Goal: Transaction & Acquisition: Obtain resource

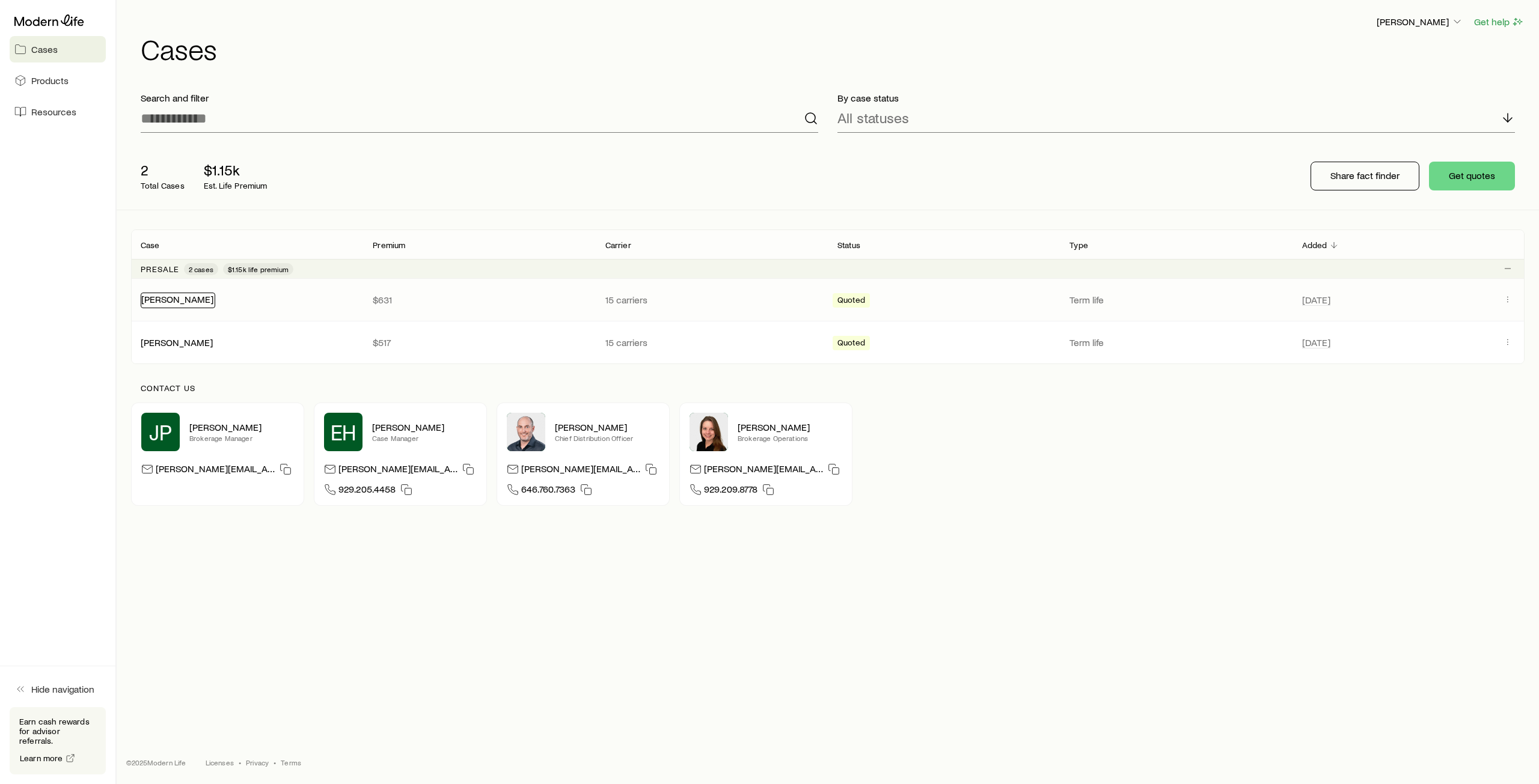
click at [159, 302] on link "[PERSON_NAME]" at bounding box center [178, 298] width 72 height 11
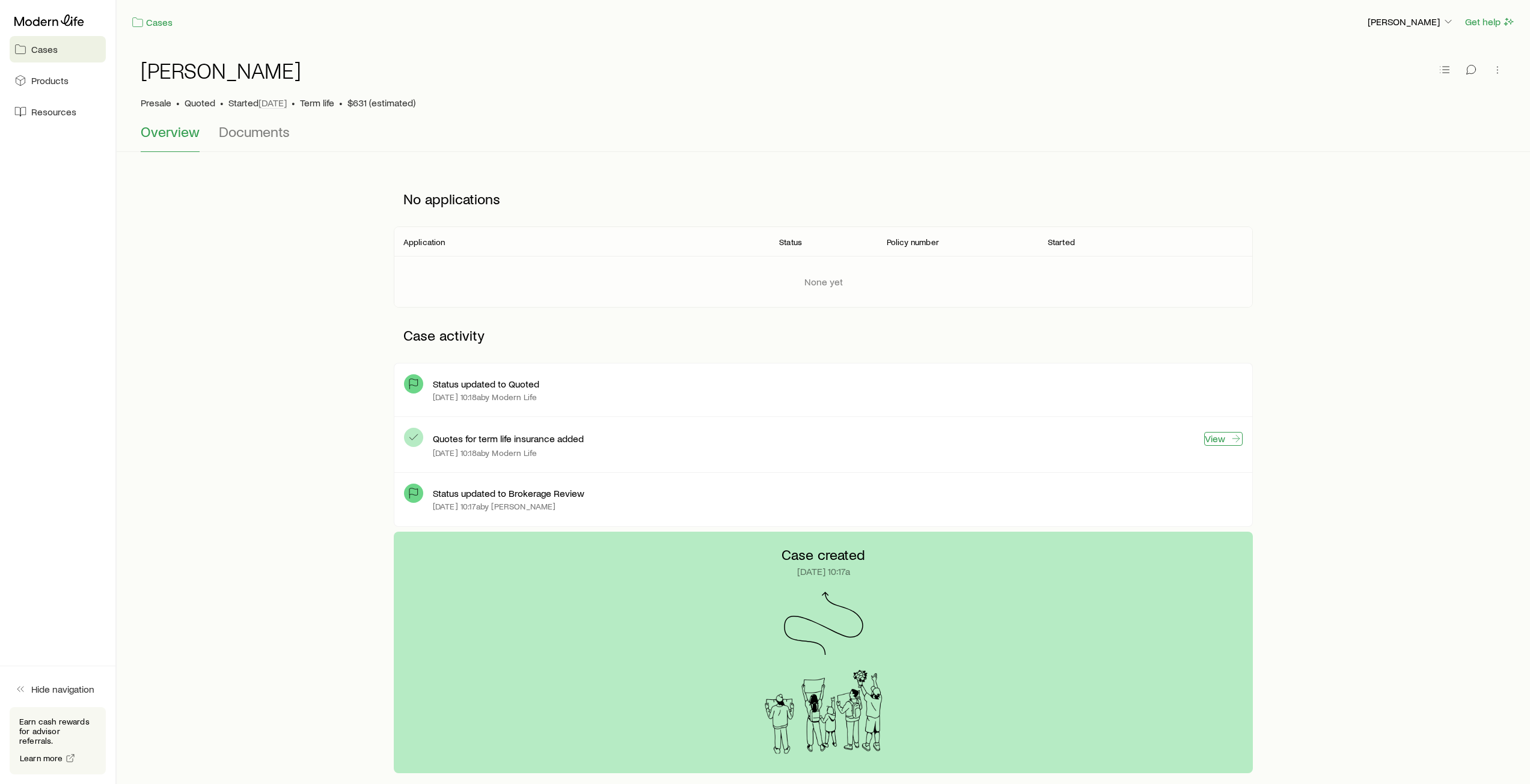
click at [1218, 443] on link "View" at bounding box center [1223, 439] width 39 height 14
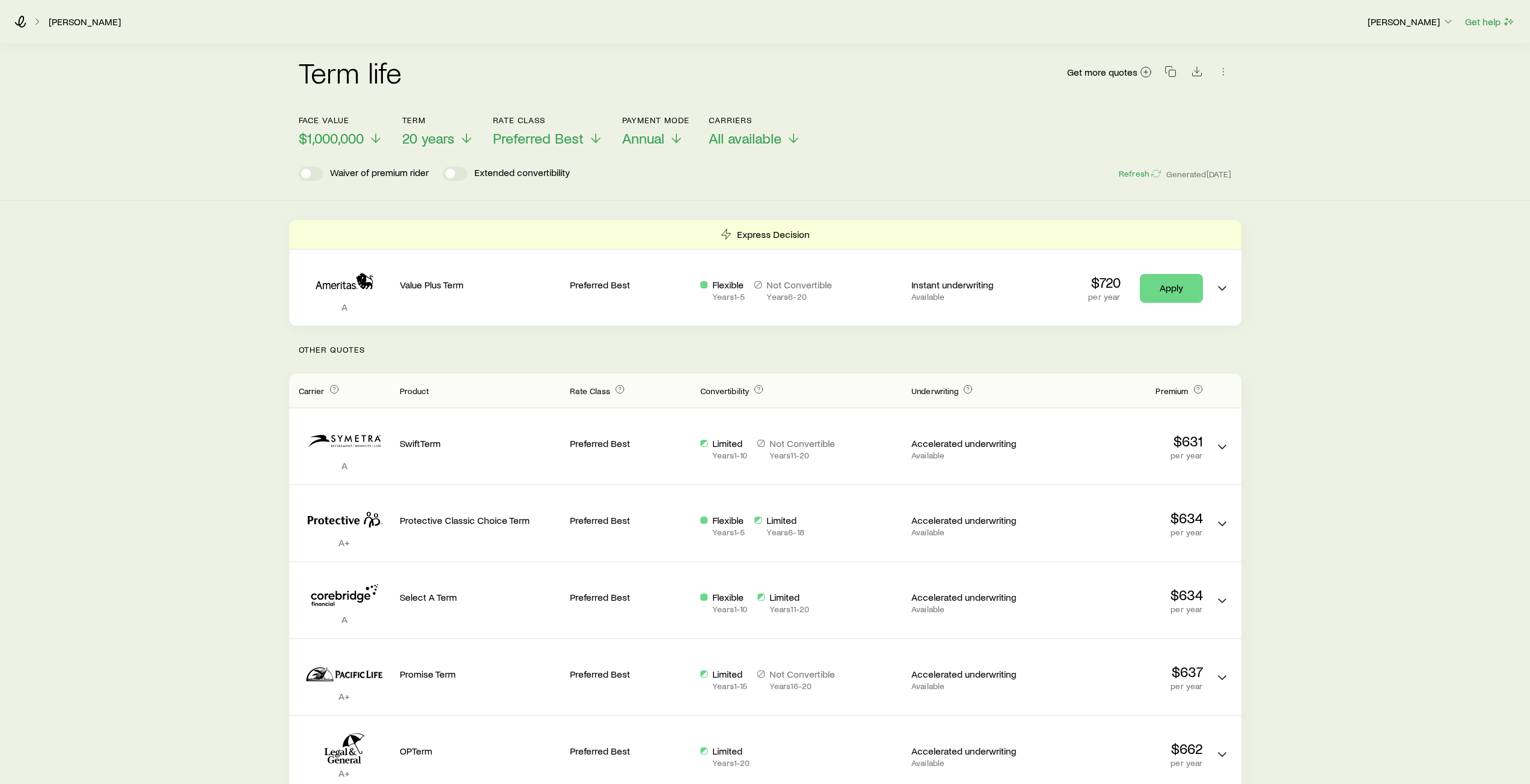
scroll to position [60, 0]
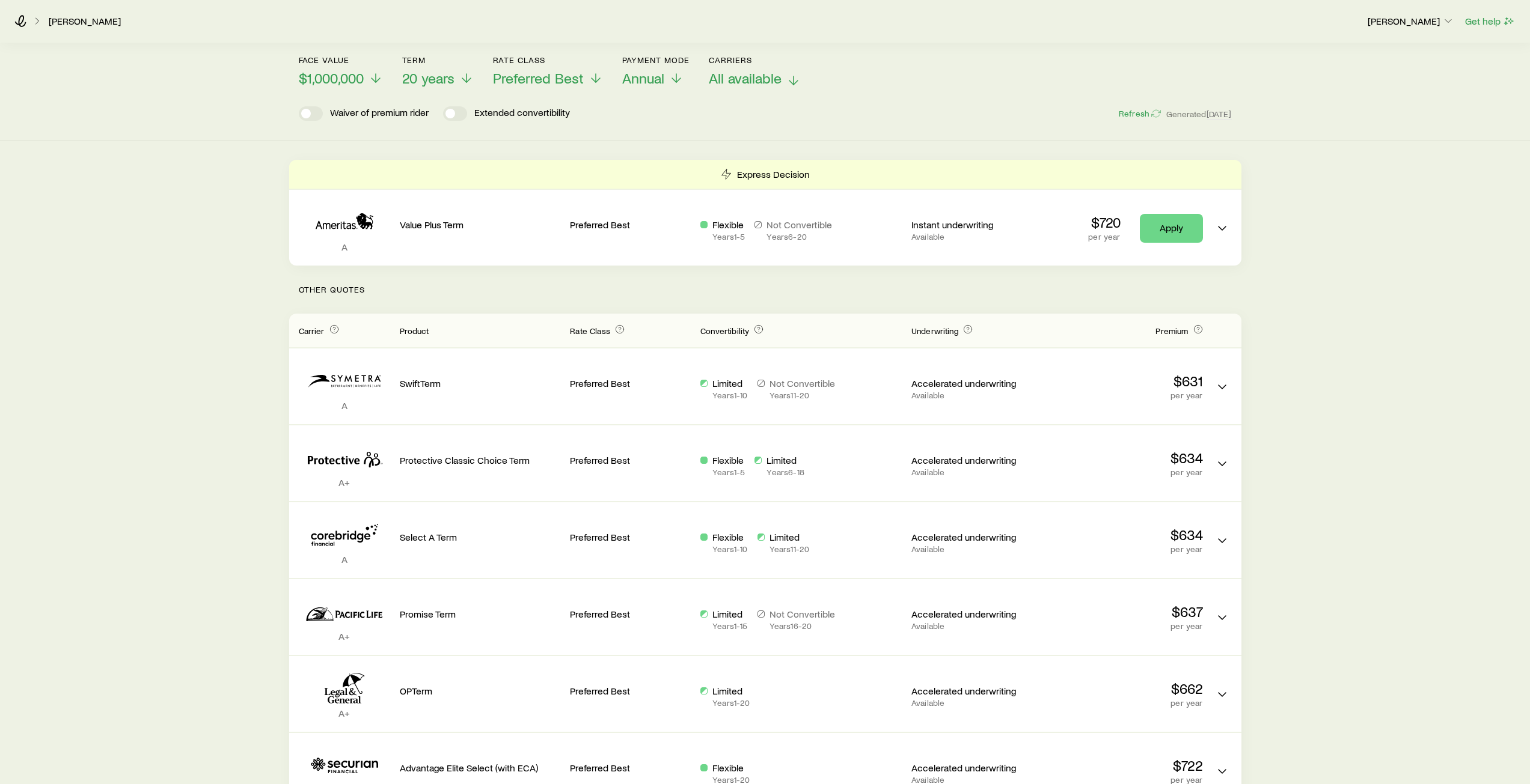
click at [789, 84] on icon at bounding box center [793, 80] width 14 height 14
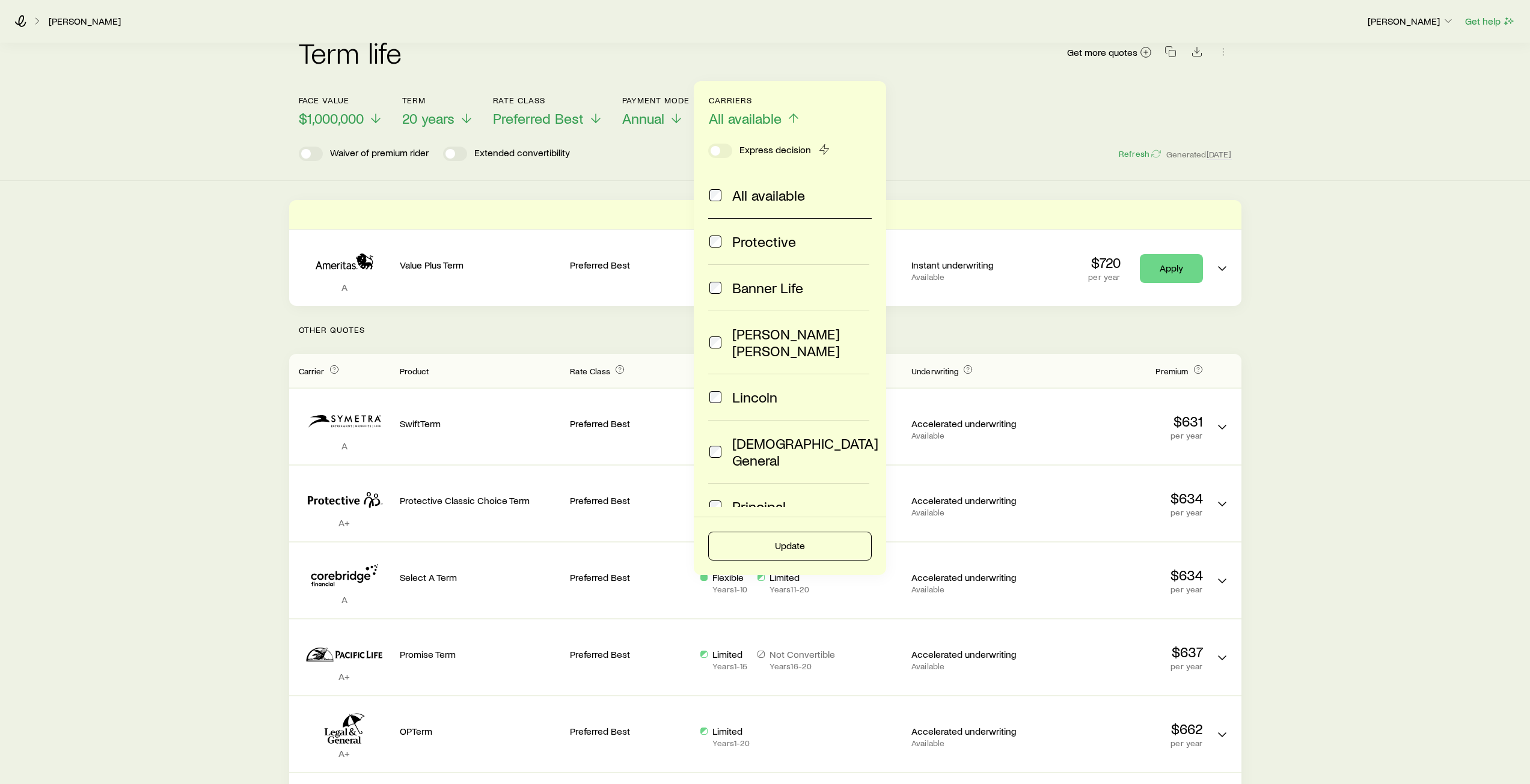
scroll to position [0, 0]
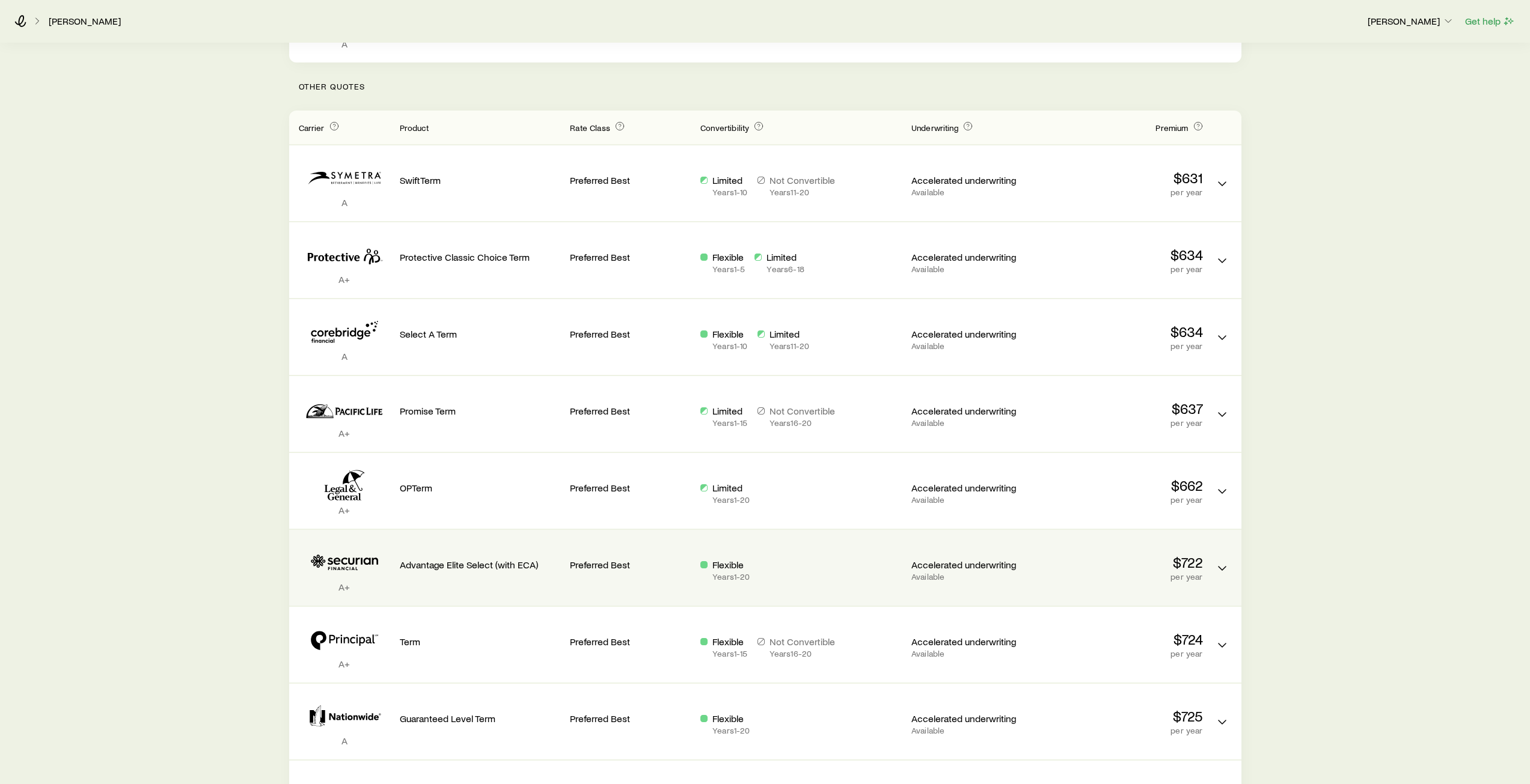
scroll to position [300, 0]
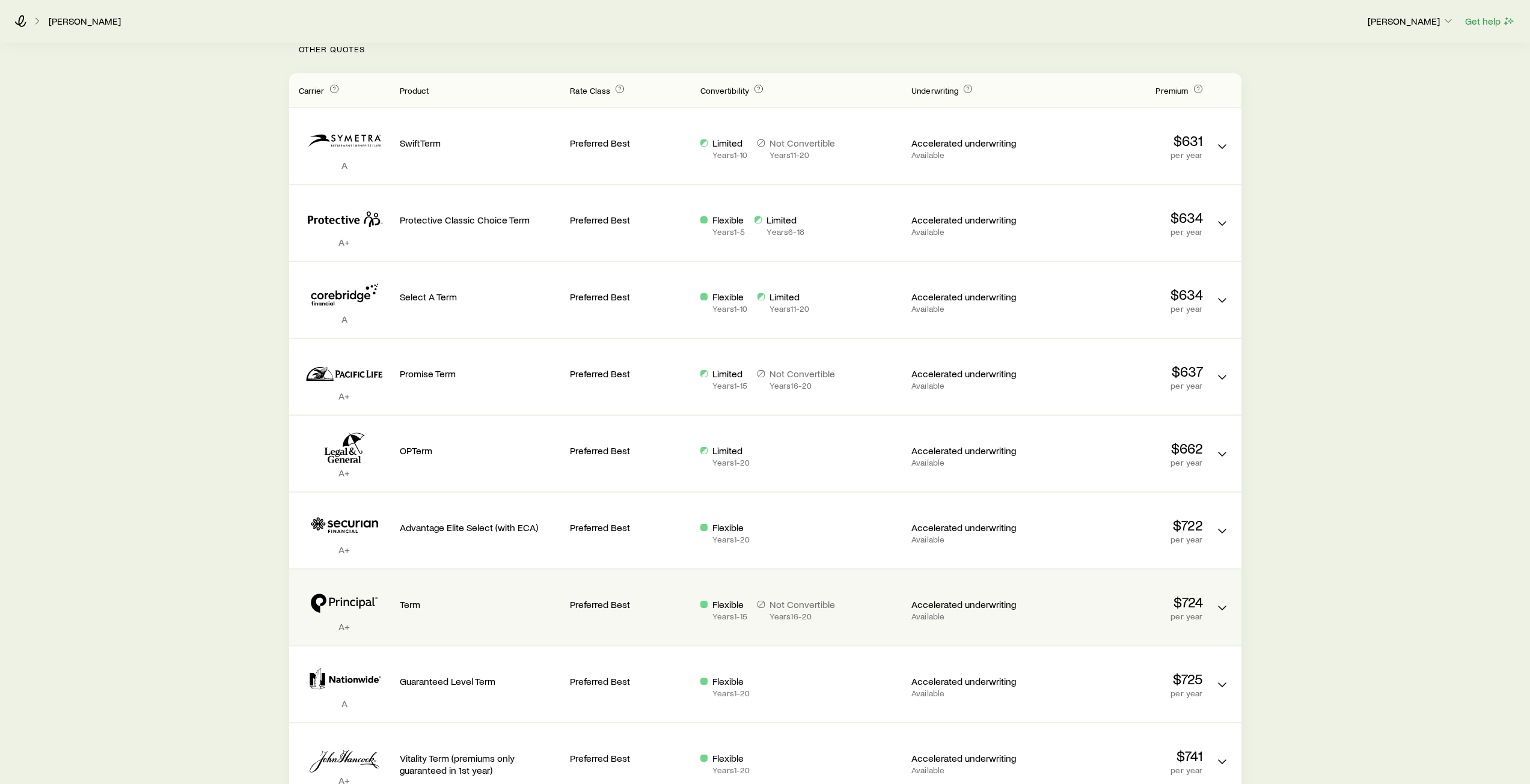
click at [728, 610] on div "Flexible Years 1 - 15" at bounding box center [730, 609] width 35 height 23
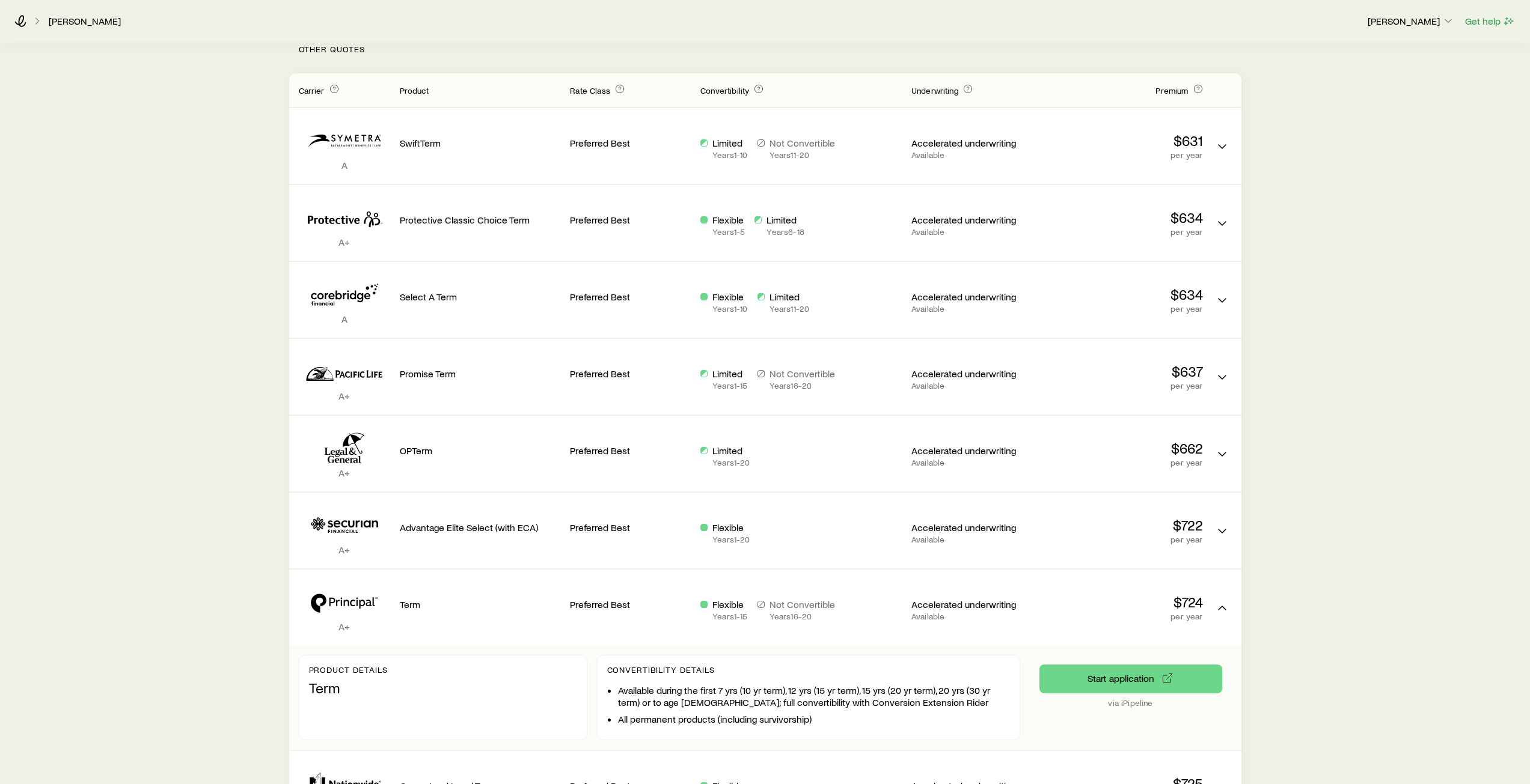
click at [238, 606] on div "Term life Get more quotes Face value $1,000,000 Term 20 years Rate Class Prefer…" at bounding box center [765, 554] width 1530 height 1622
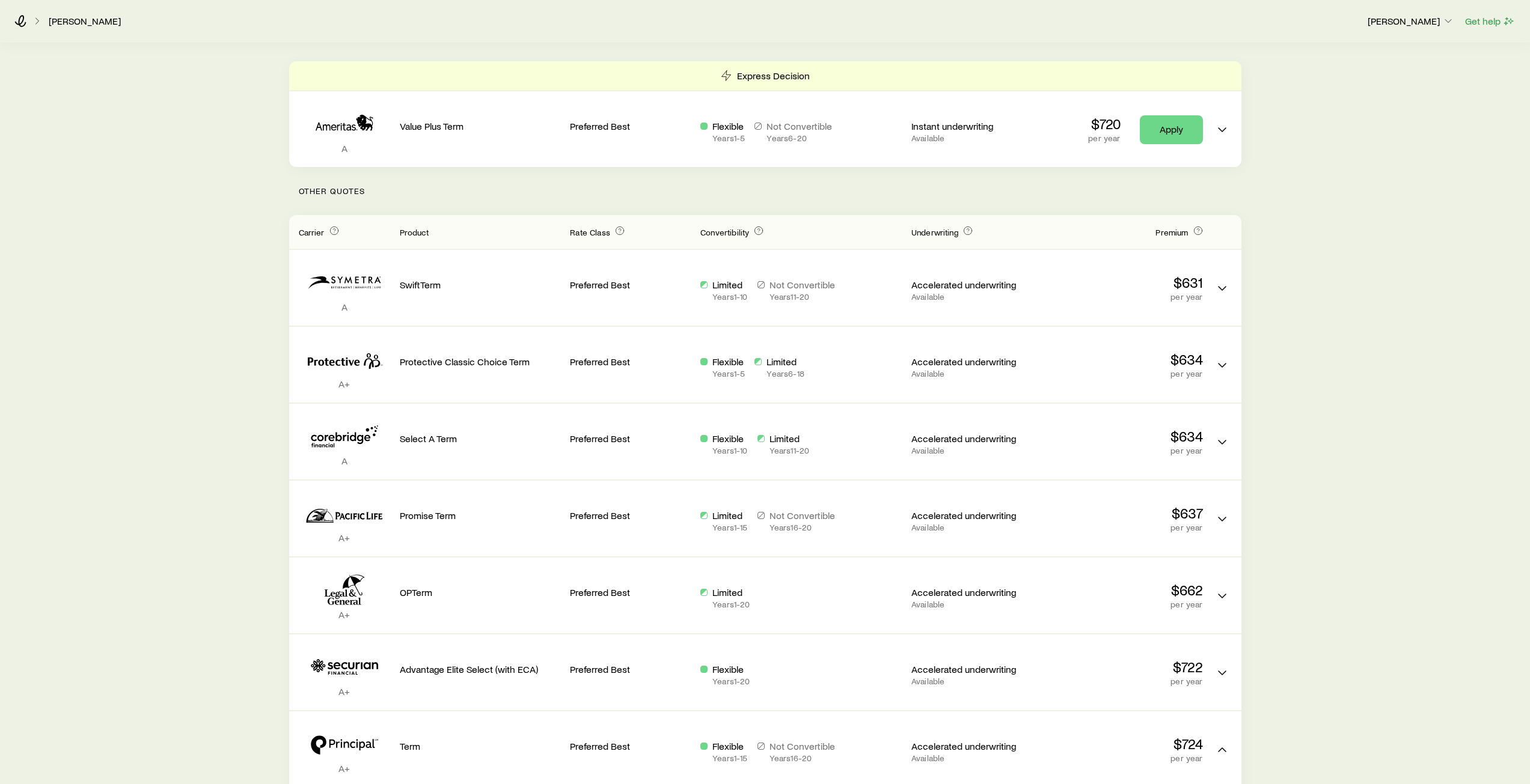
scroll to position [0, 0]
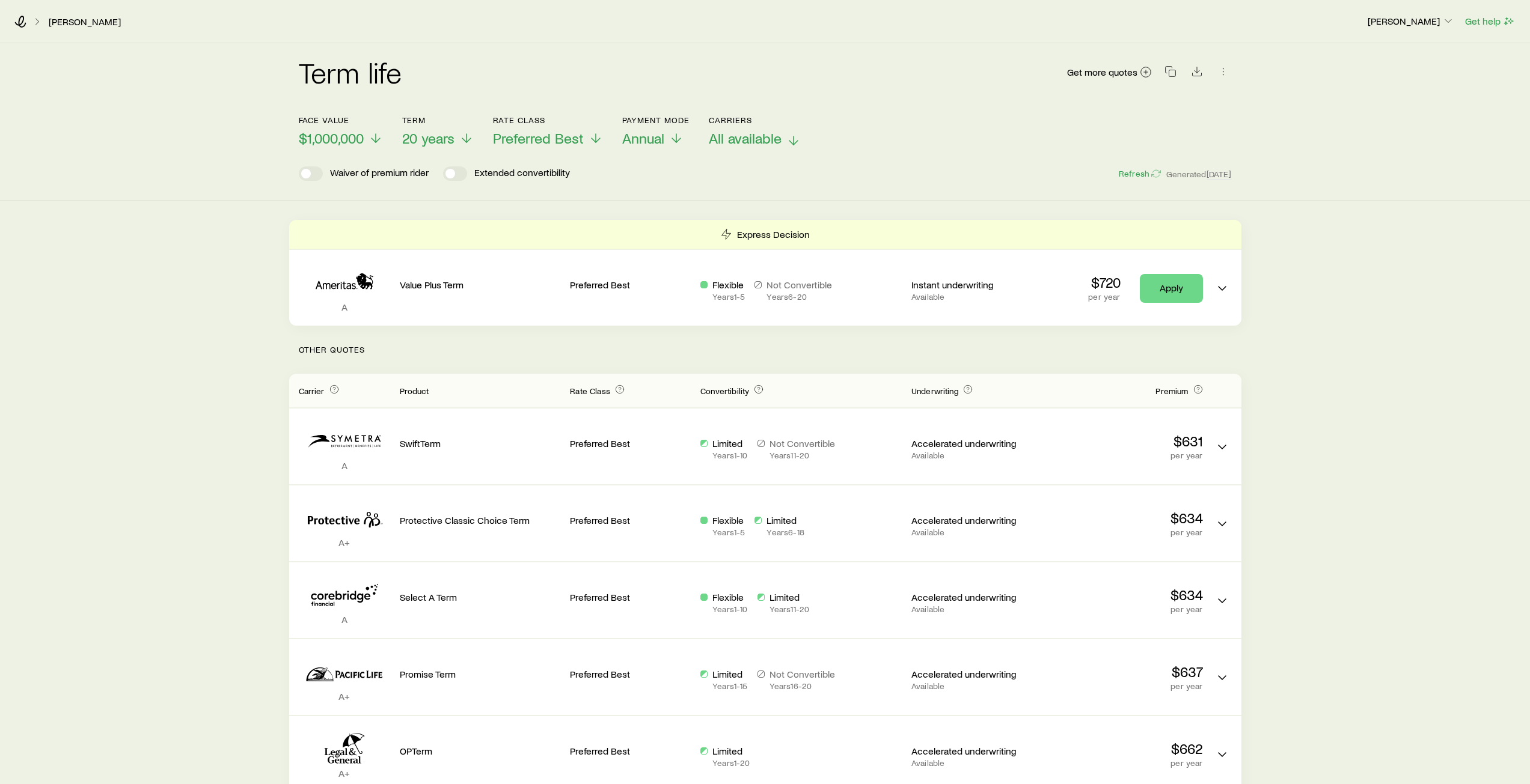
click at [13, 20] on div "[PERSON_NAME] [PERSON_NAME] Get help" at bounding box center [765, 21] width 1530 height 43
click at [18, 22] on icon at bounding box center [20, 22] width 12 height 12
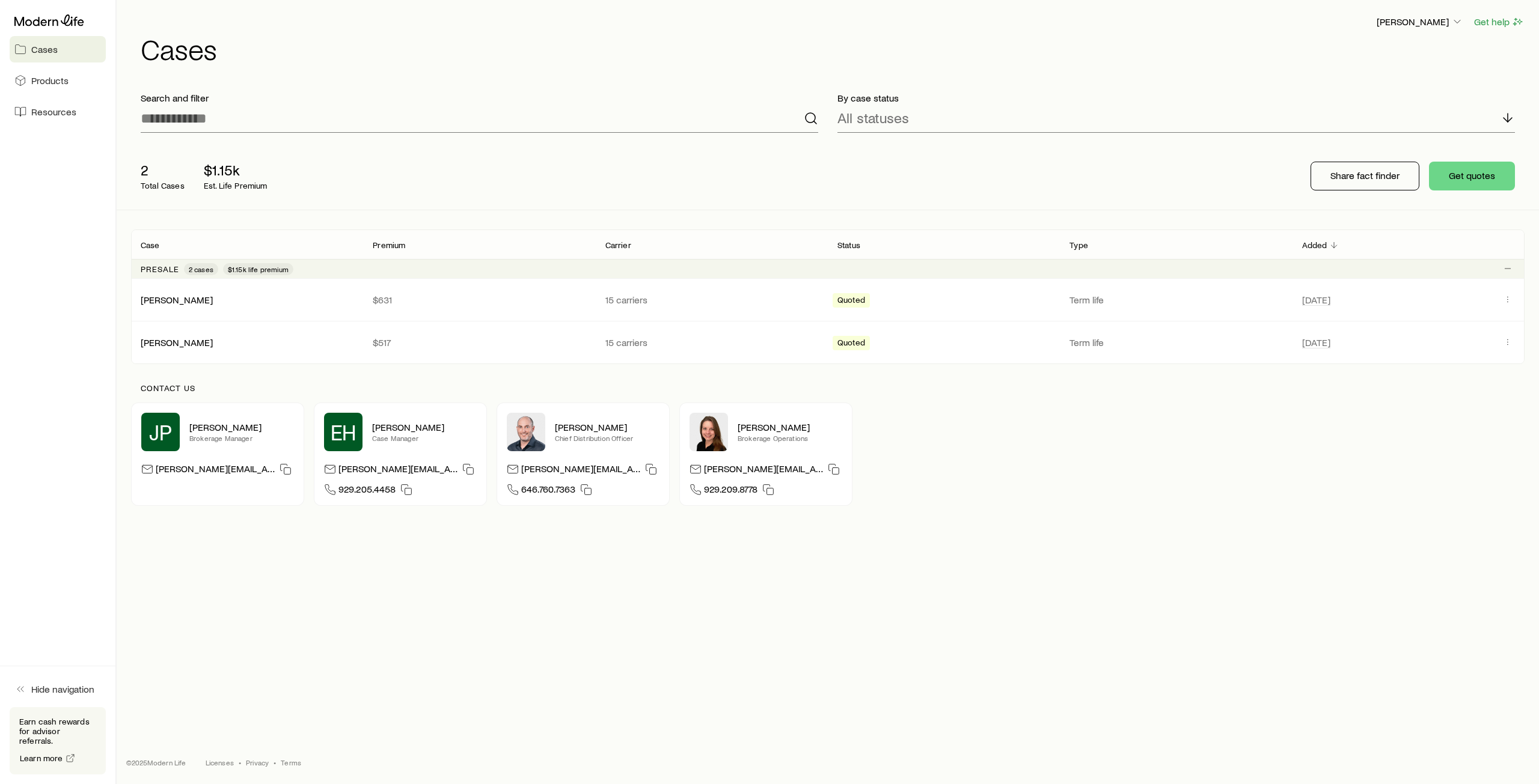
click at [58, 20] on icon at bounding box center [49, 20] width 70 height 12
click at [1459, 176] on button "Get quotes" at bounding box center [1471, 176] width 86 height 29
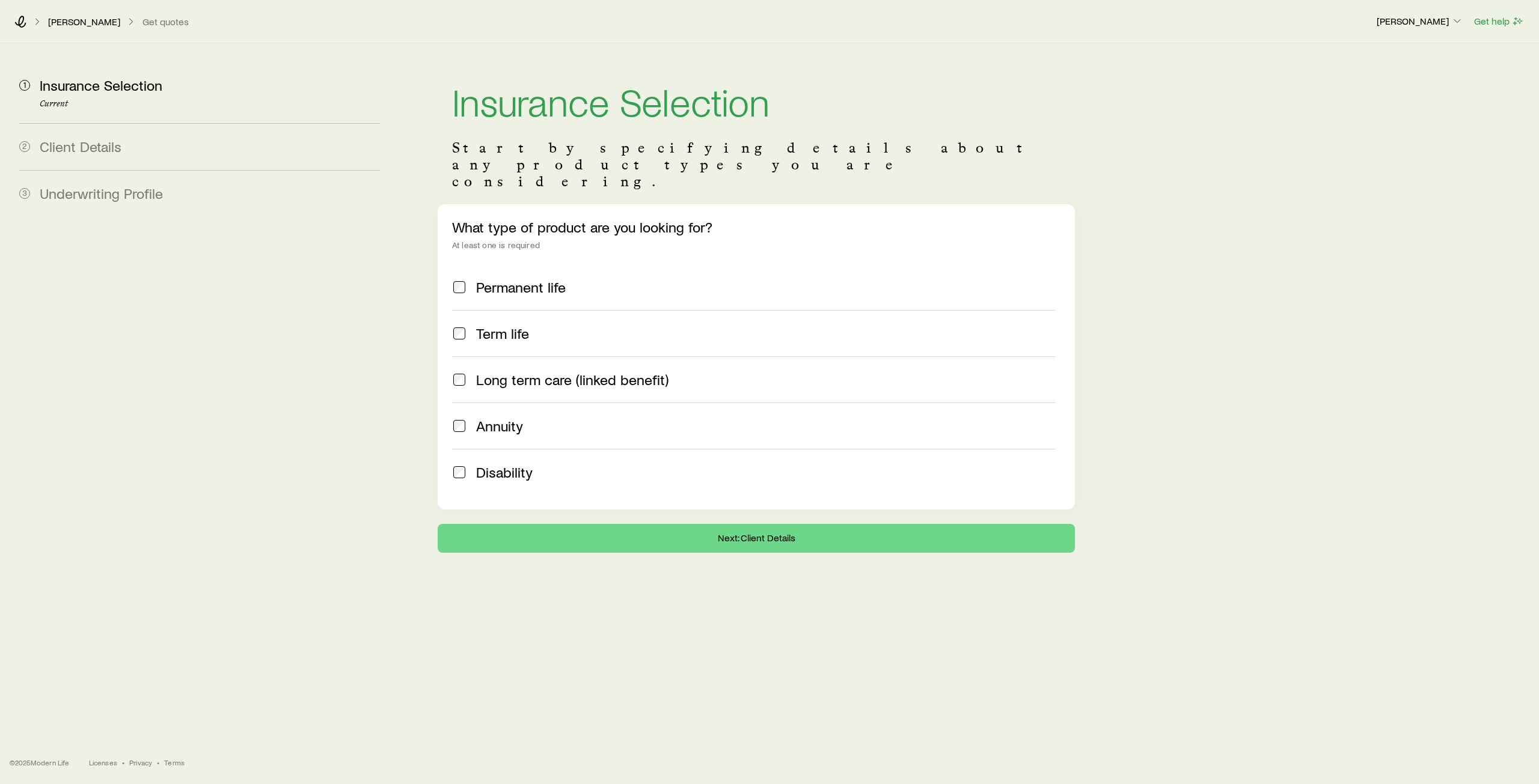
click at [459, 325] on span at bounding box center [459, 333] width 14 height 17
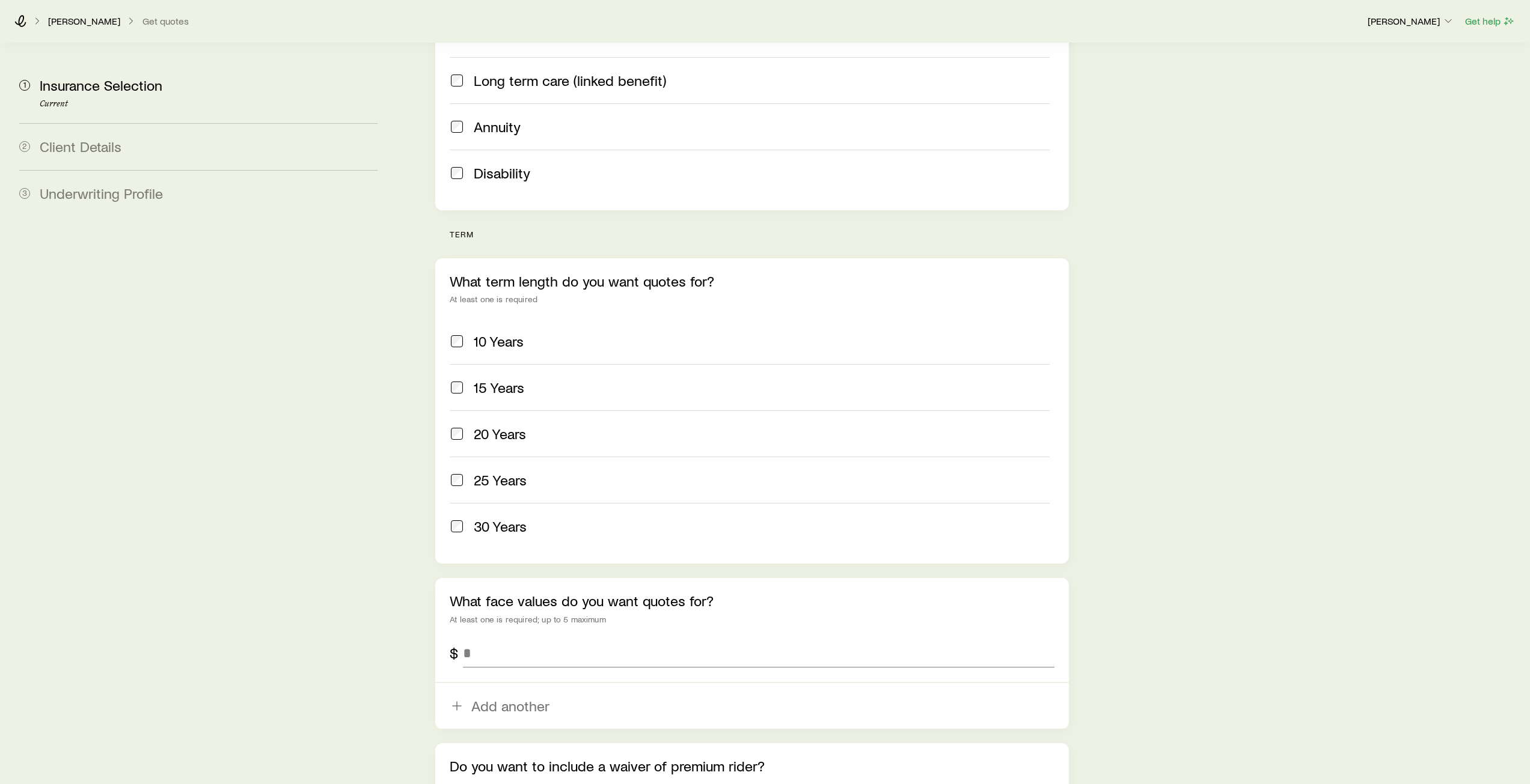
scroll to position [300, 0]
click at [481, 424] on span "20 Years" at bounding box center [500, 432] width 52 height 17
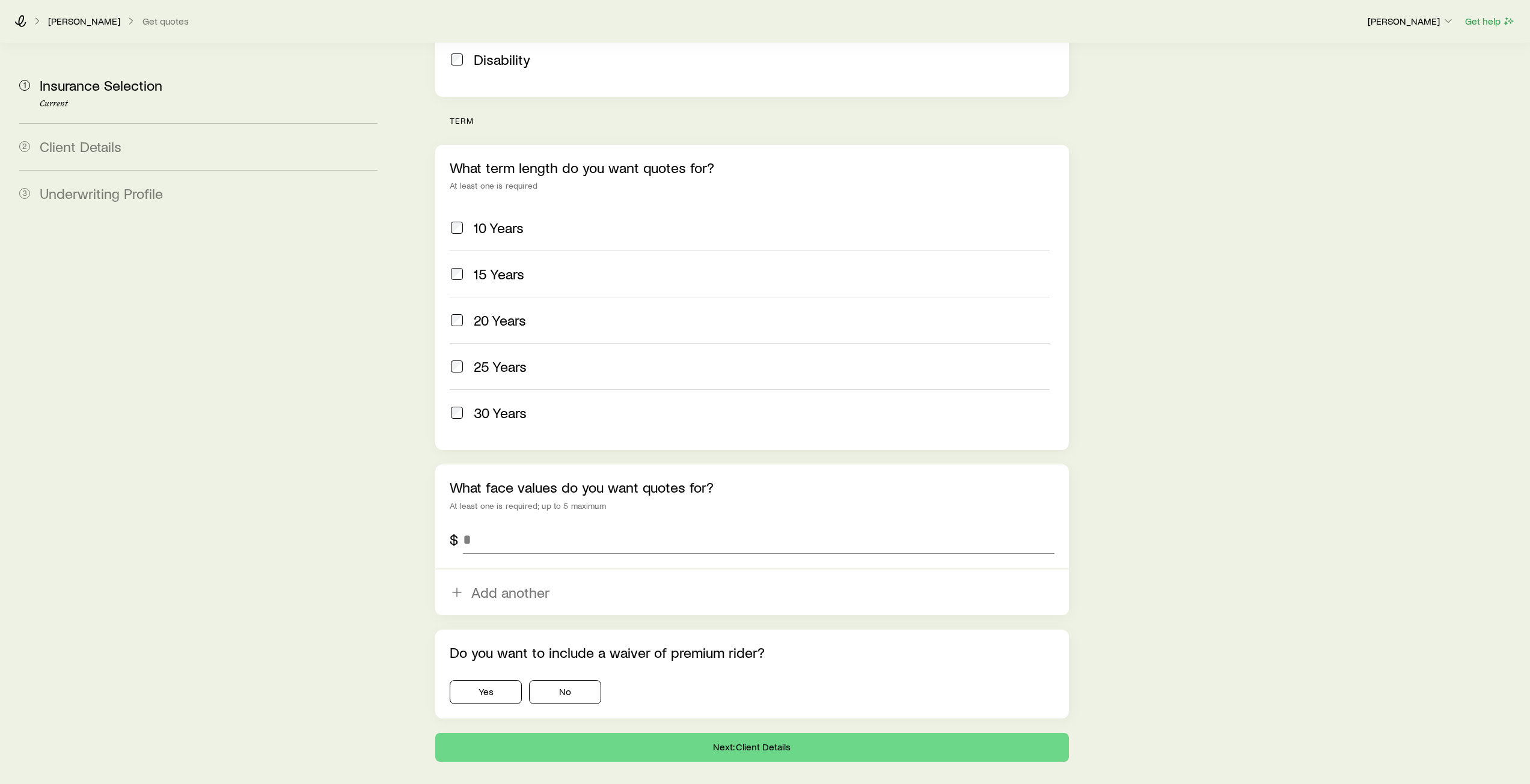
scroll to position [439, 0]
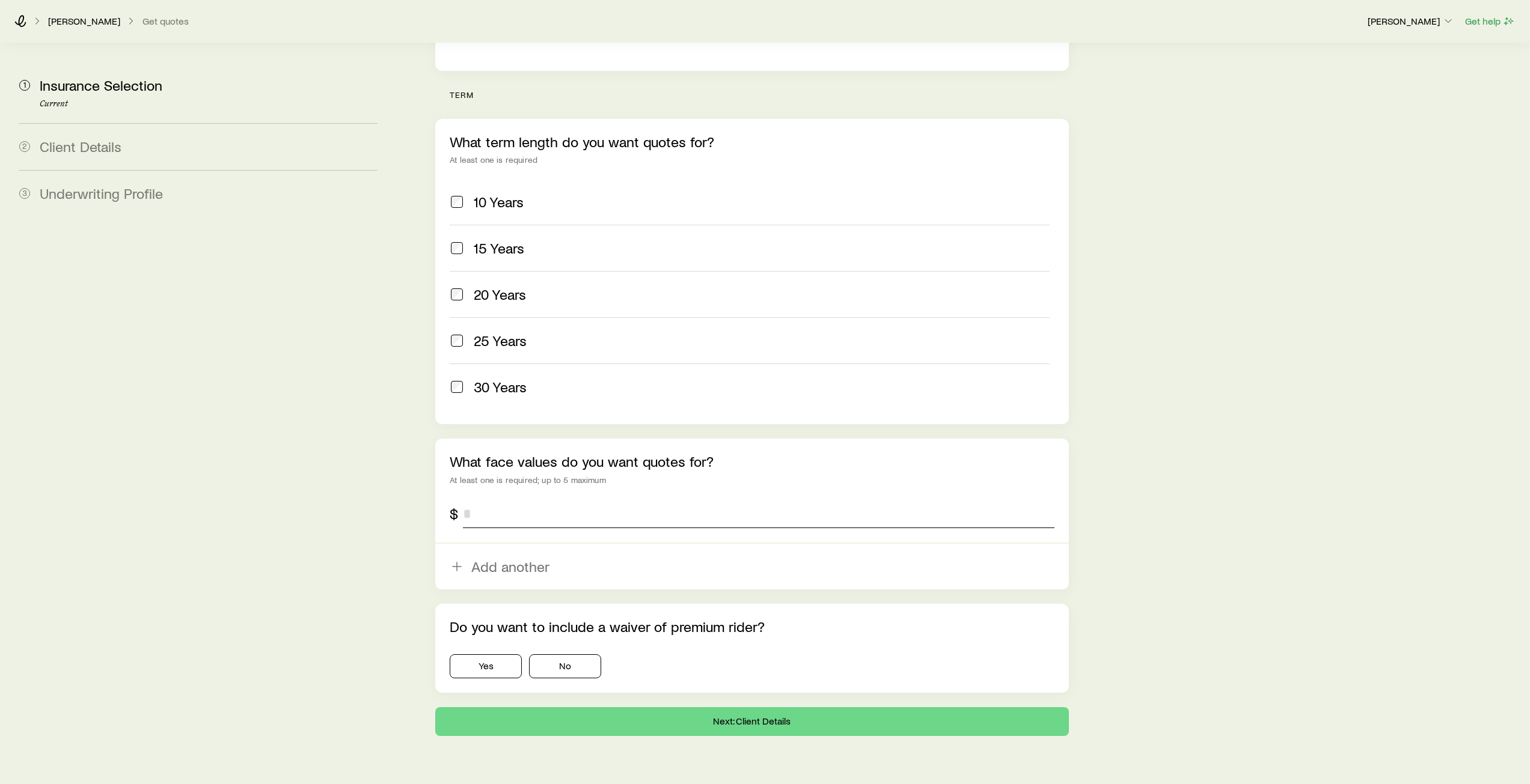
click at [550, 499] on input "tel" at bounding box center [759, 513] width 591 height 29
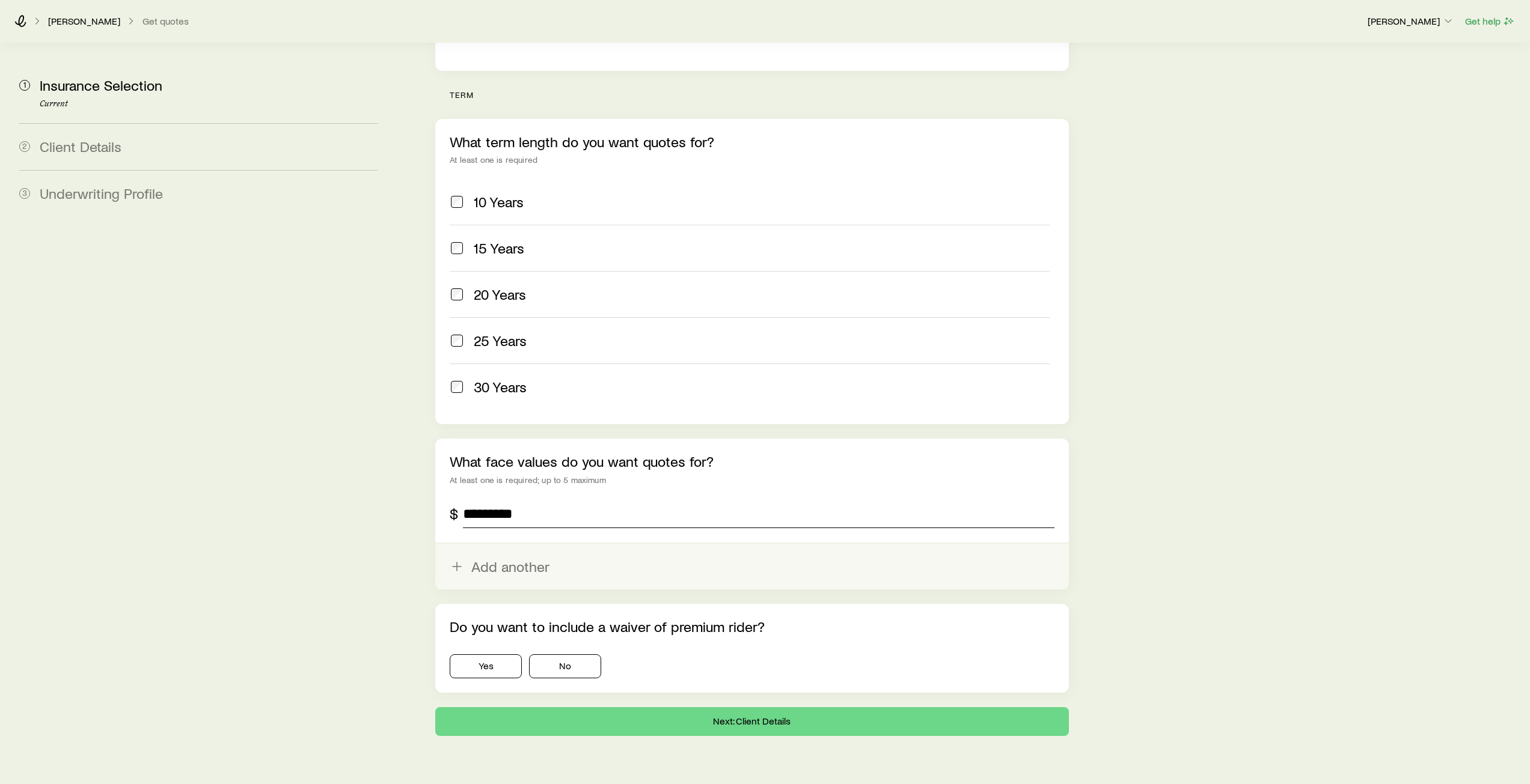
type input "*********"
click at [505, 544] on button "Add another" at bounding box center [752, 567] width 633 height 46
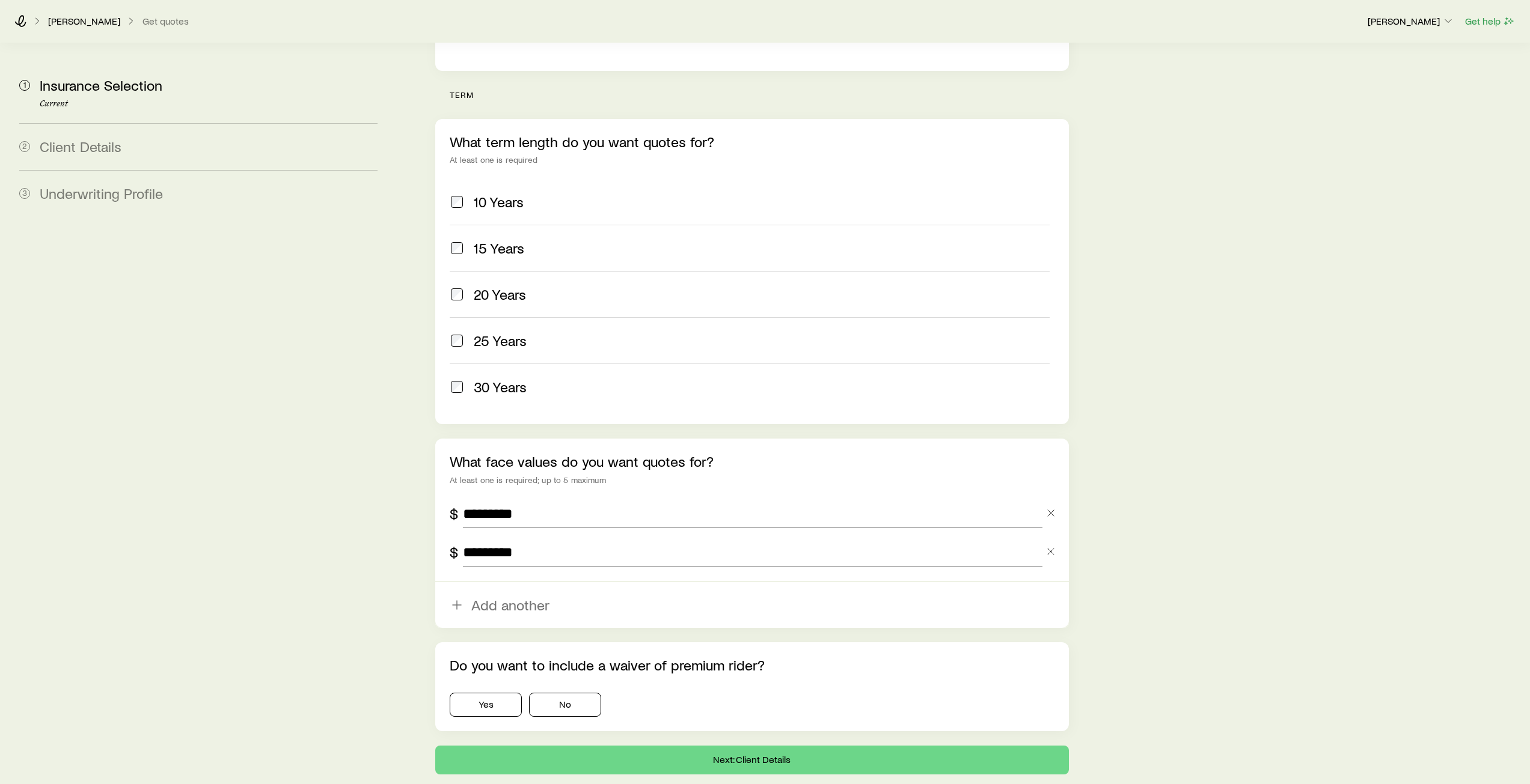
type input "*********"
click at [405, 511] on div "Insurance Selection Start by specifying details about any product types you are…" at bounding box center [960, 190] width 1119 height 1170
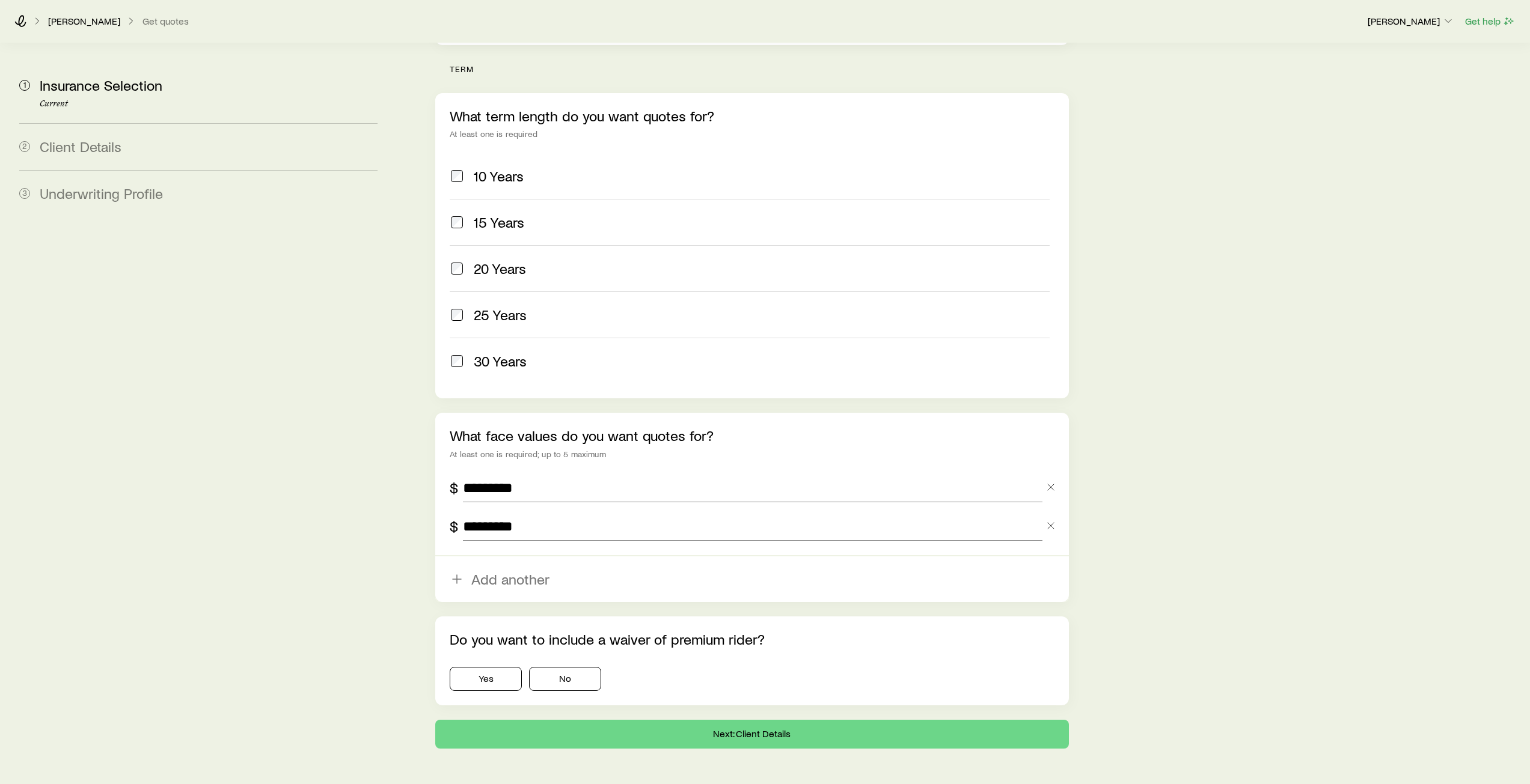
scroll to position [477, 0]
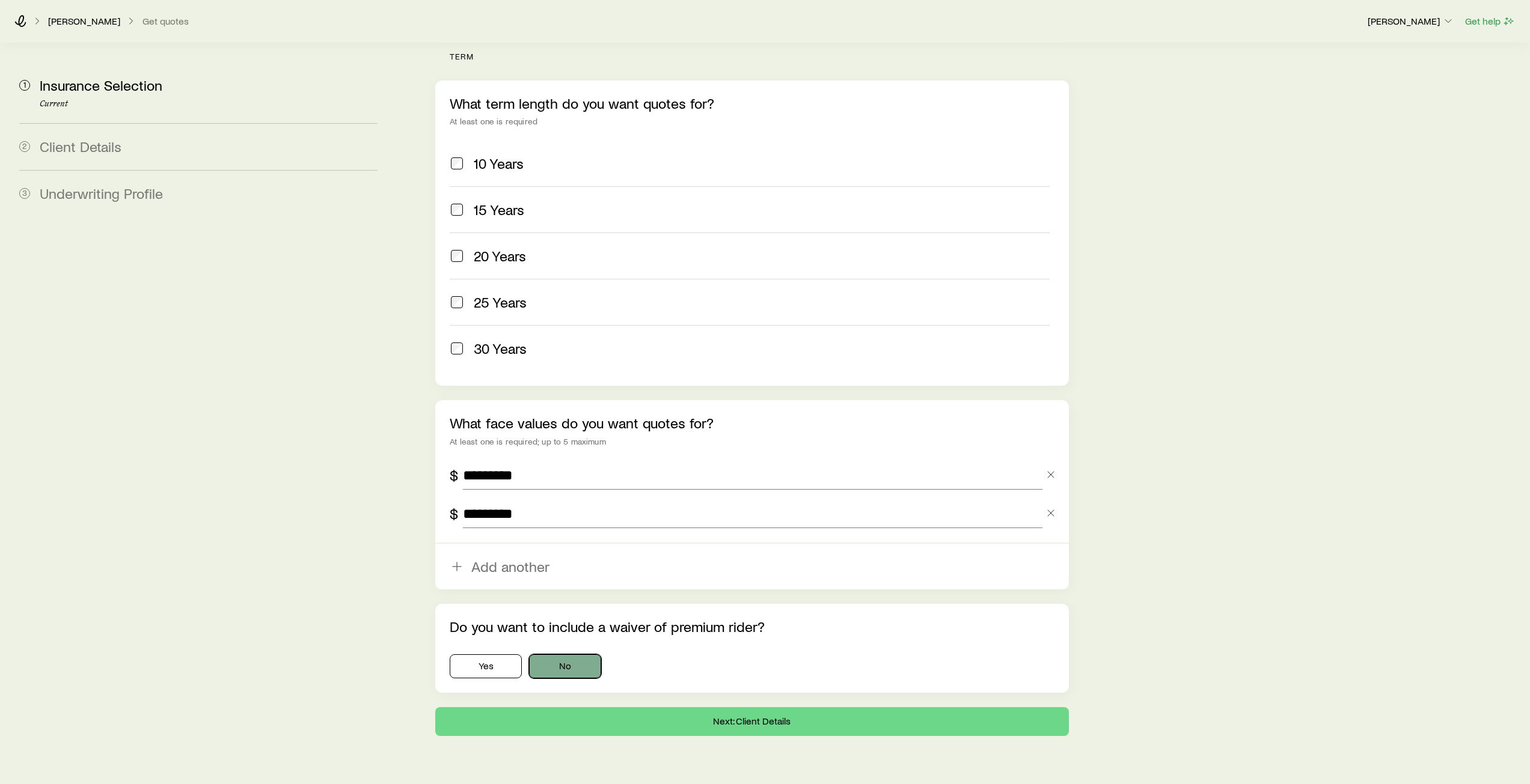
click at [583, 654] on button "No" at bounding box center [565, 666] width 72 height 24
click at [731, 707] on button "Next: Client Details" at bounding box center [752, 721] width 633 height 29
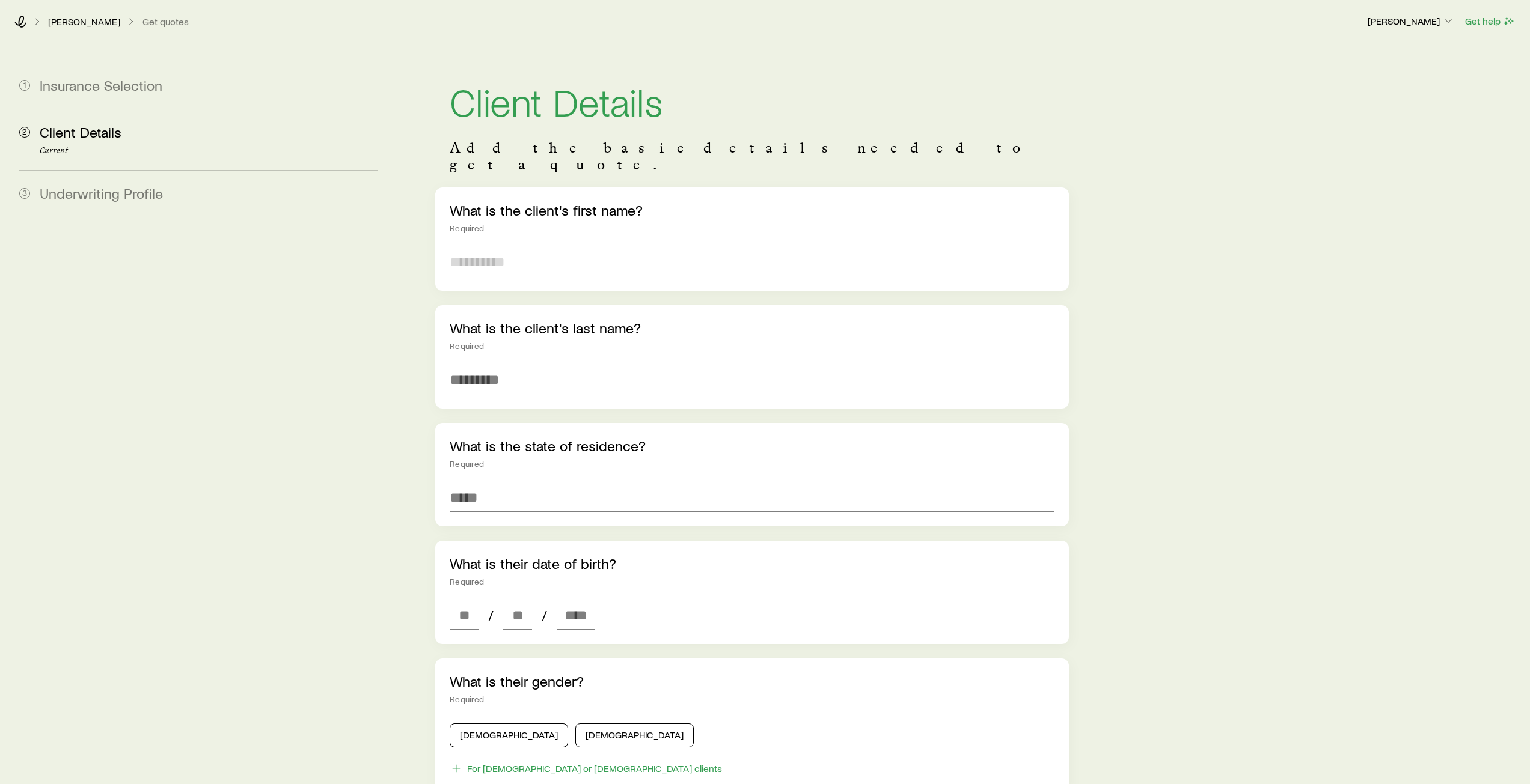
click at [463, 257] on input "text" at bounding box center [751, 261] width 604 height 29
type input "*"
type input "***"
type input "*****"
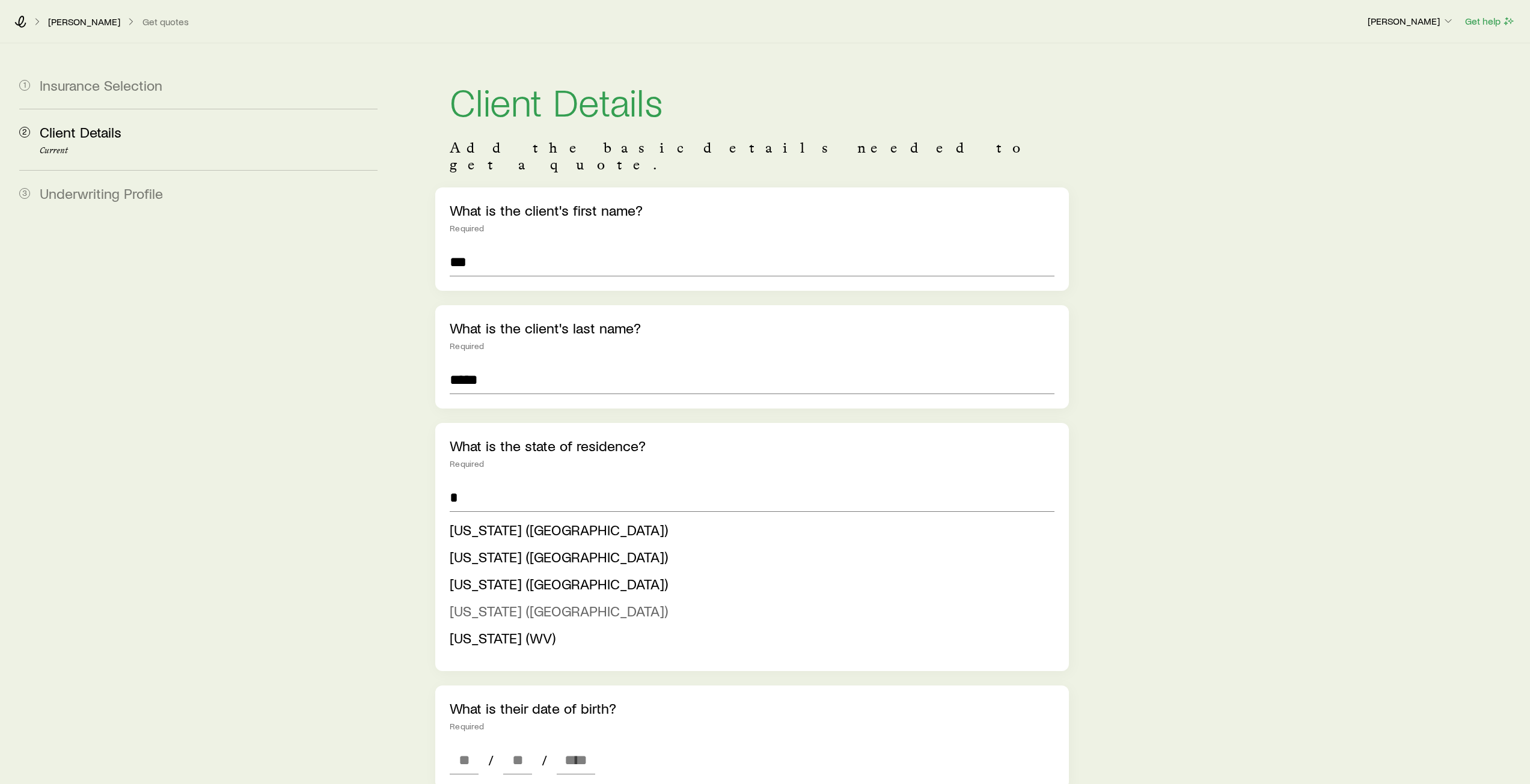
click at [483, 601] on span "[US_STATE] ([GEOGRAPHIC_DATA])" at bounding box center [558, 609] width 219 height 17
type input "**********"
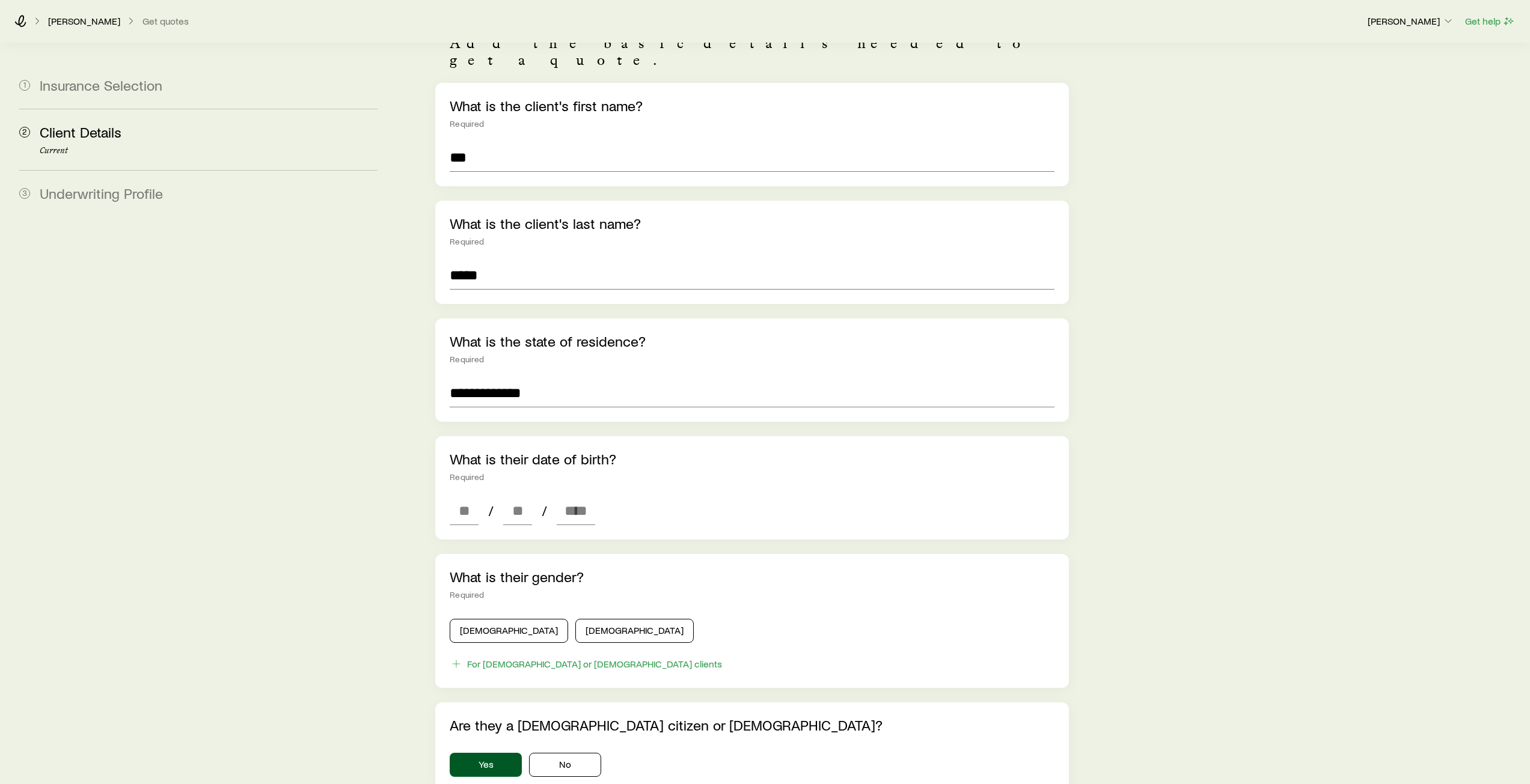
scroll to position [120, 0]
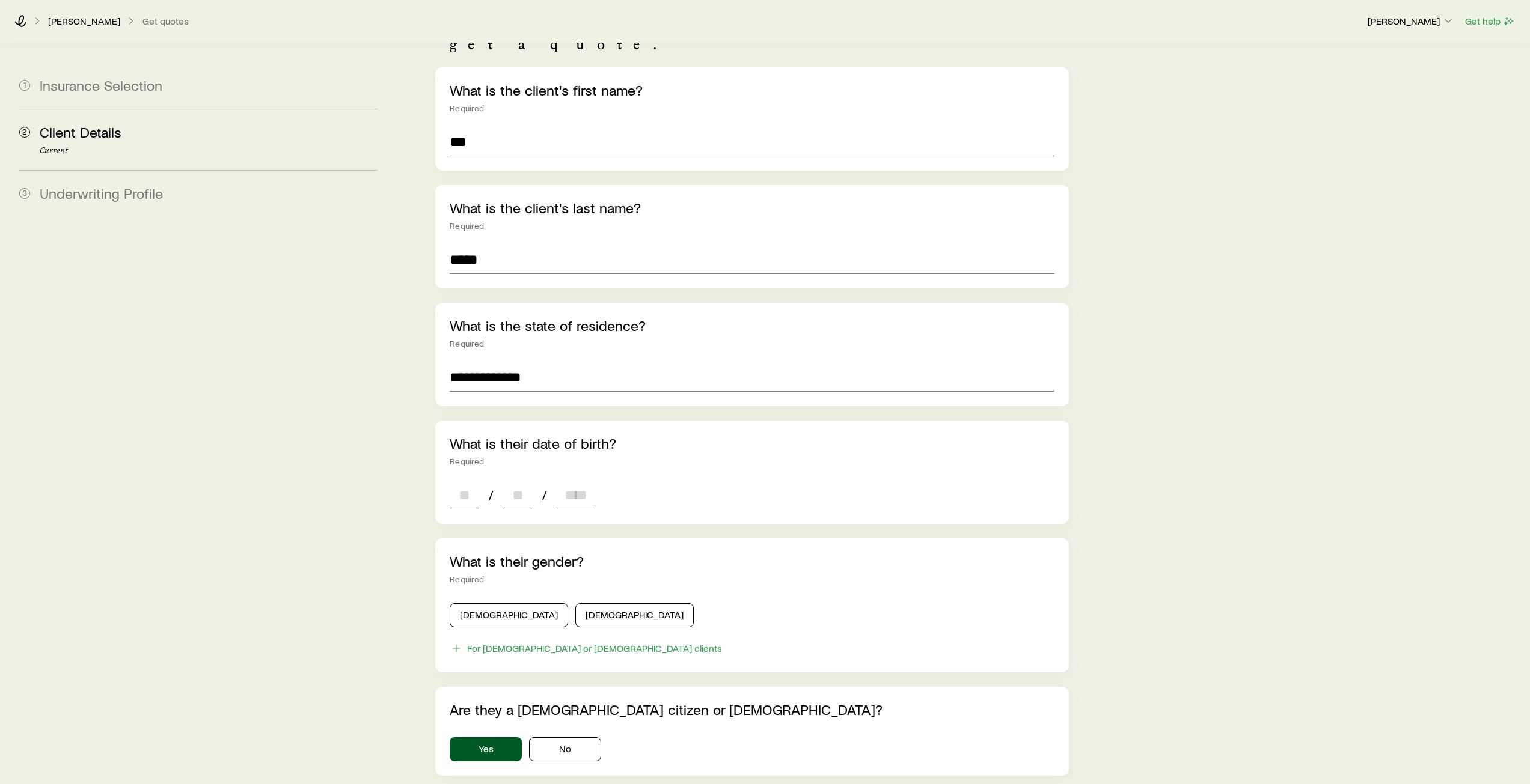
click at [460, 481] on input at bounding box center [463, 495] width 29 height 29
type input "**"
type input "****"
type input "*"
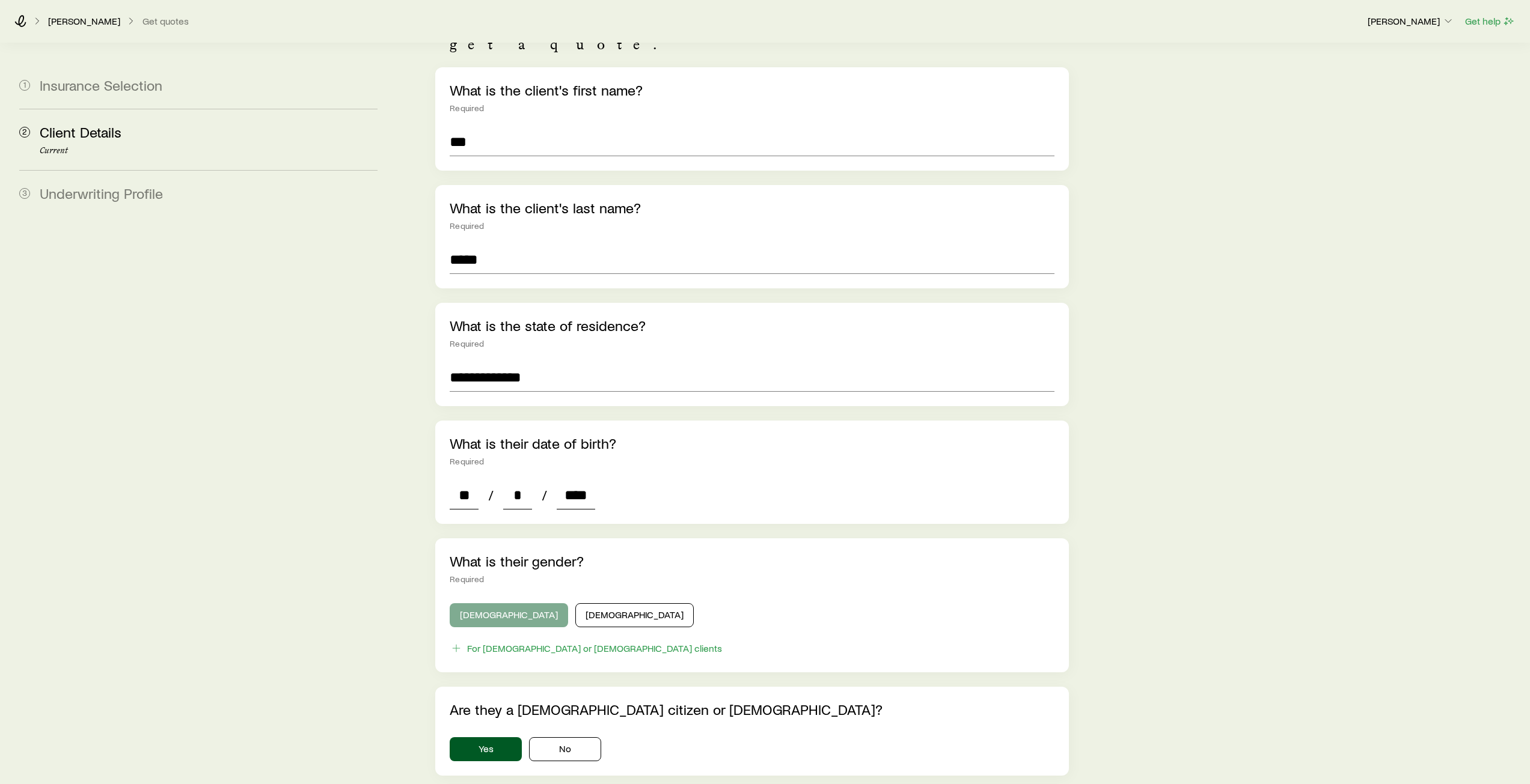
type input "****"
click at [477, 603] on button "[DEMOGRAPHIC_DATA]" at bounding box center [508, 615] width 119 height 24
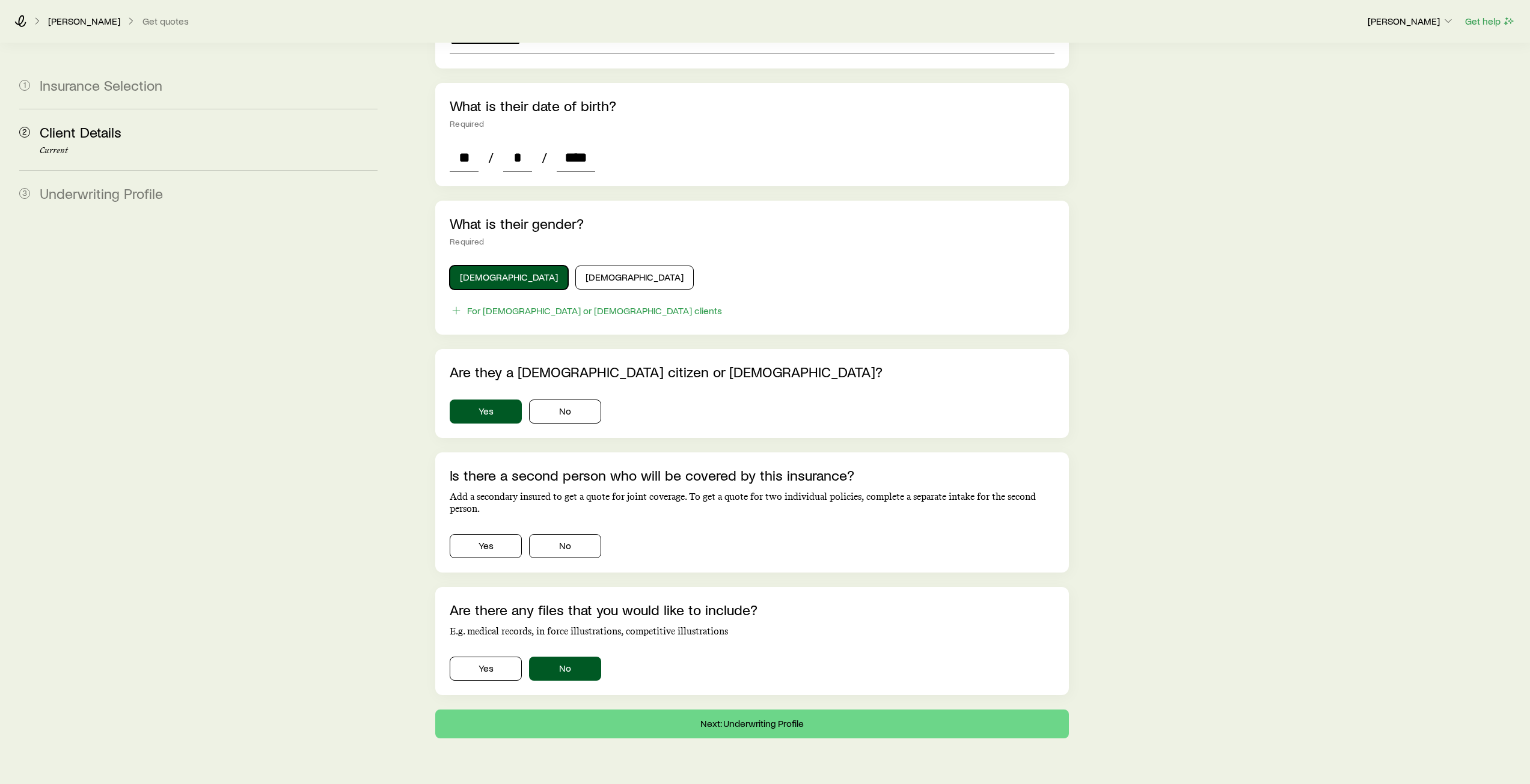
scroll to position [477, 0]
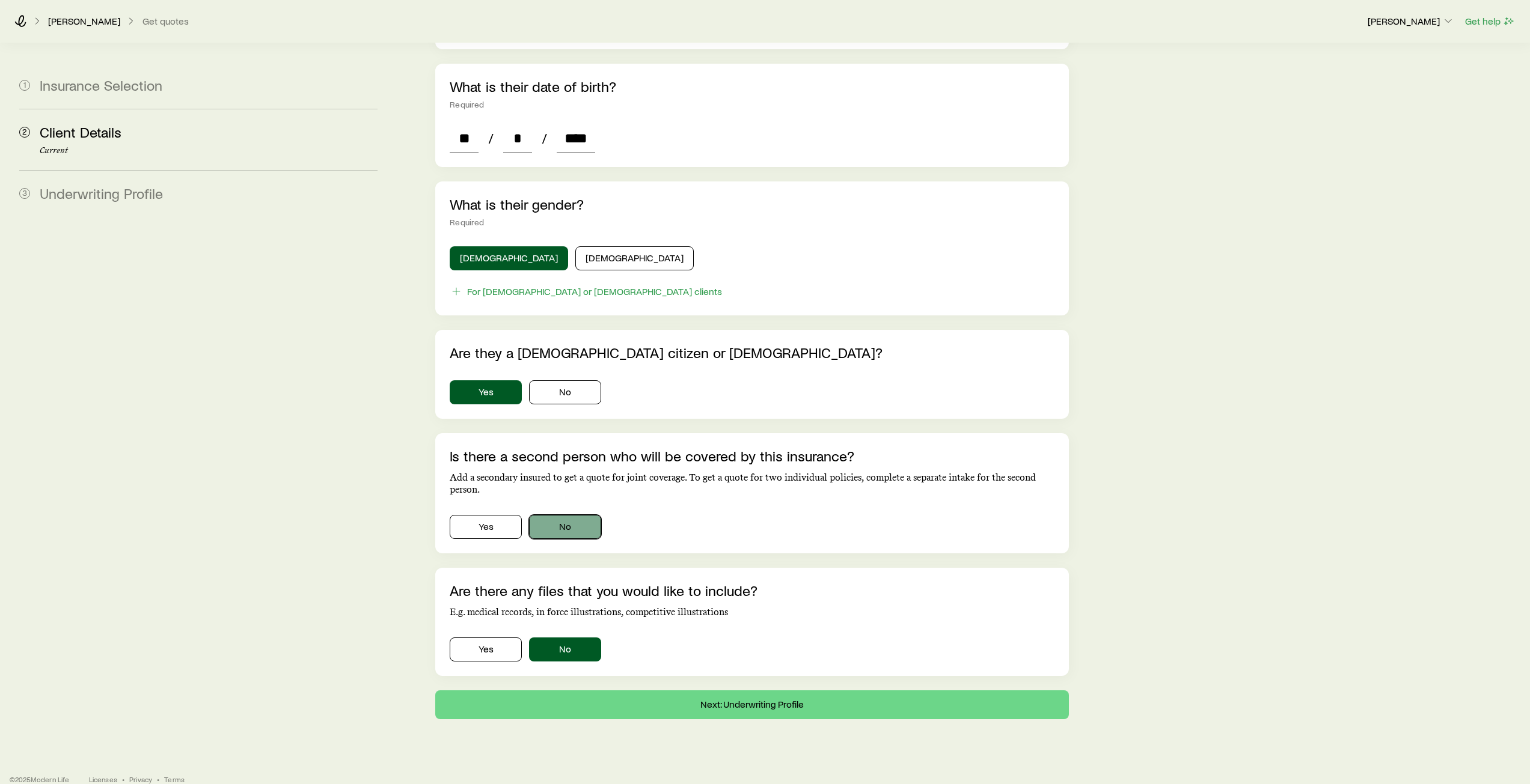
click at [584, 515] on button "No" at bounding box center [565, 527] width 72 height 24
click at [703, 693] on button "Next: Underwriting Profile" at bounding box center [752, 704] width 633 height 29
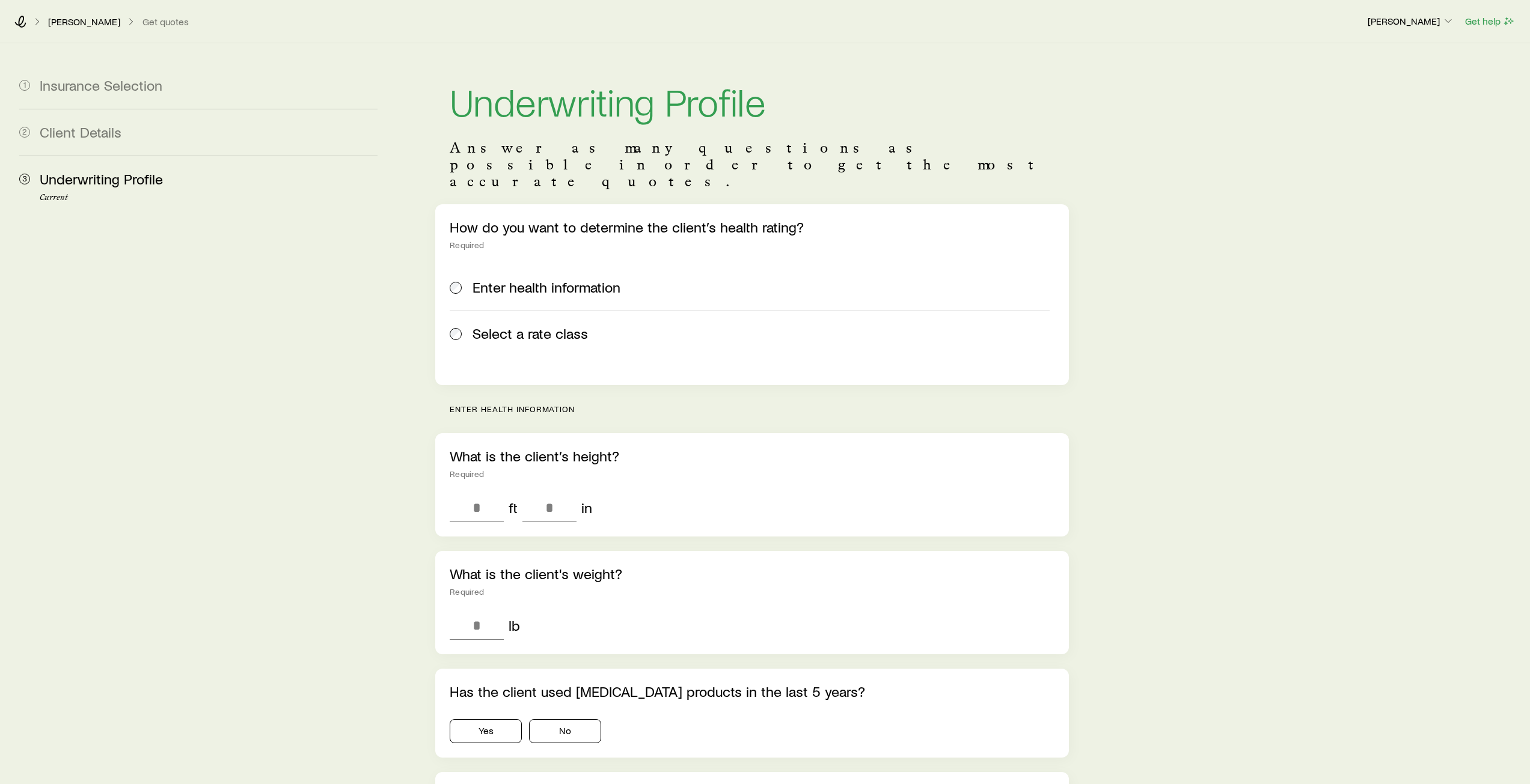
click at [475, 310] on label "Select a rate class" at bounding box center [749, 333] width 599 height 46
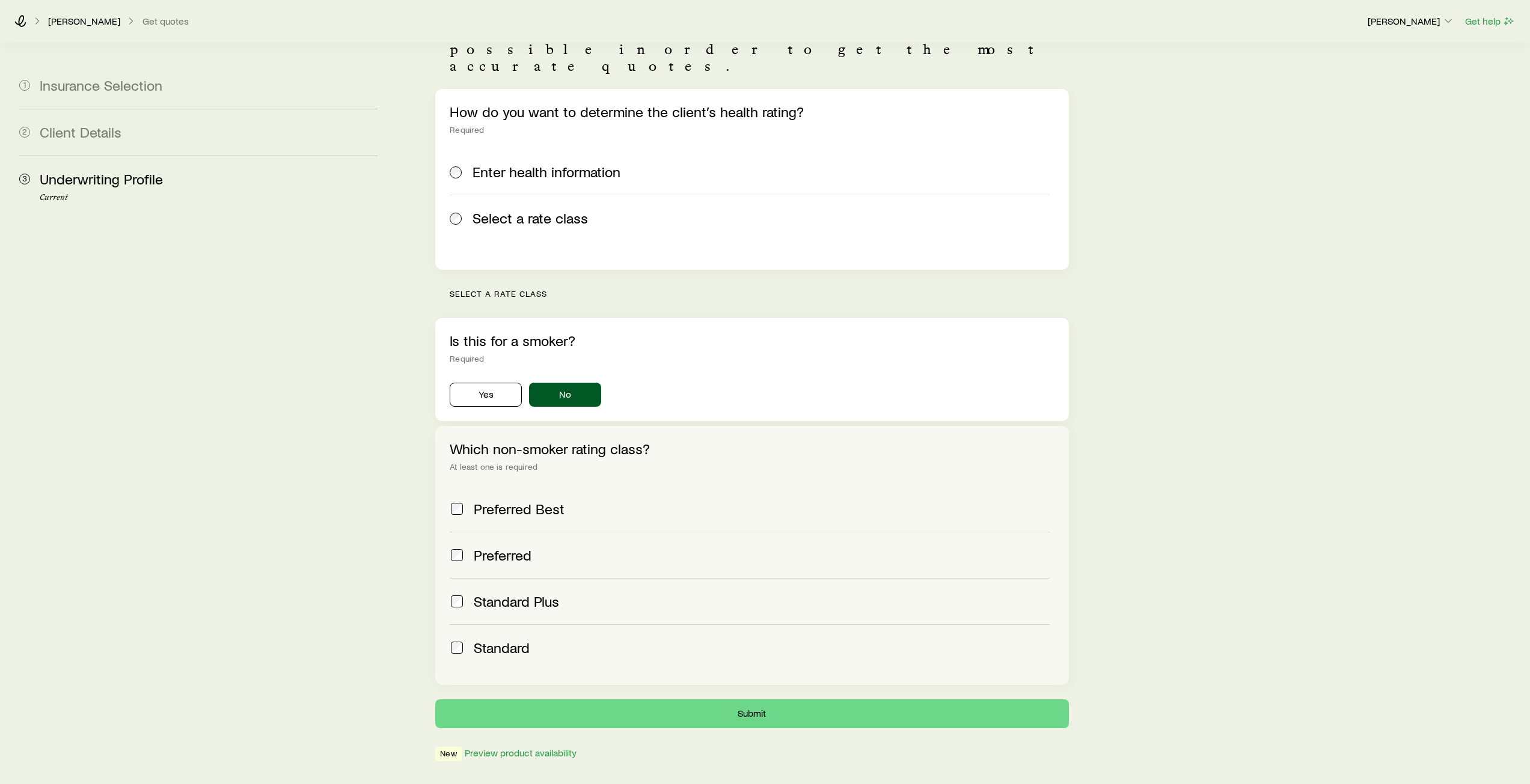
scroll to position [120, 0]
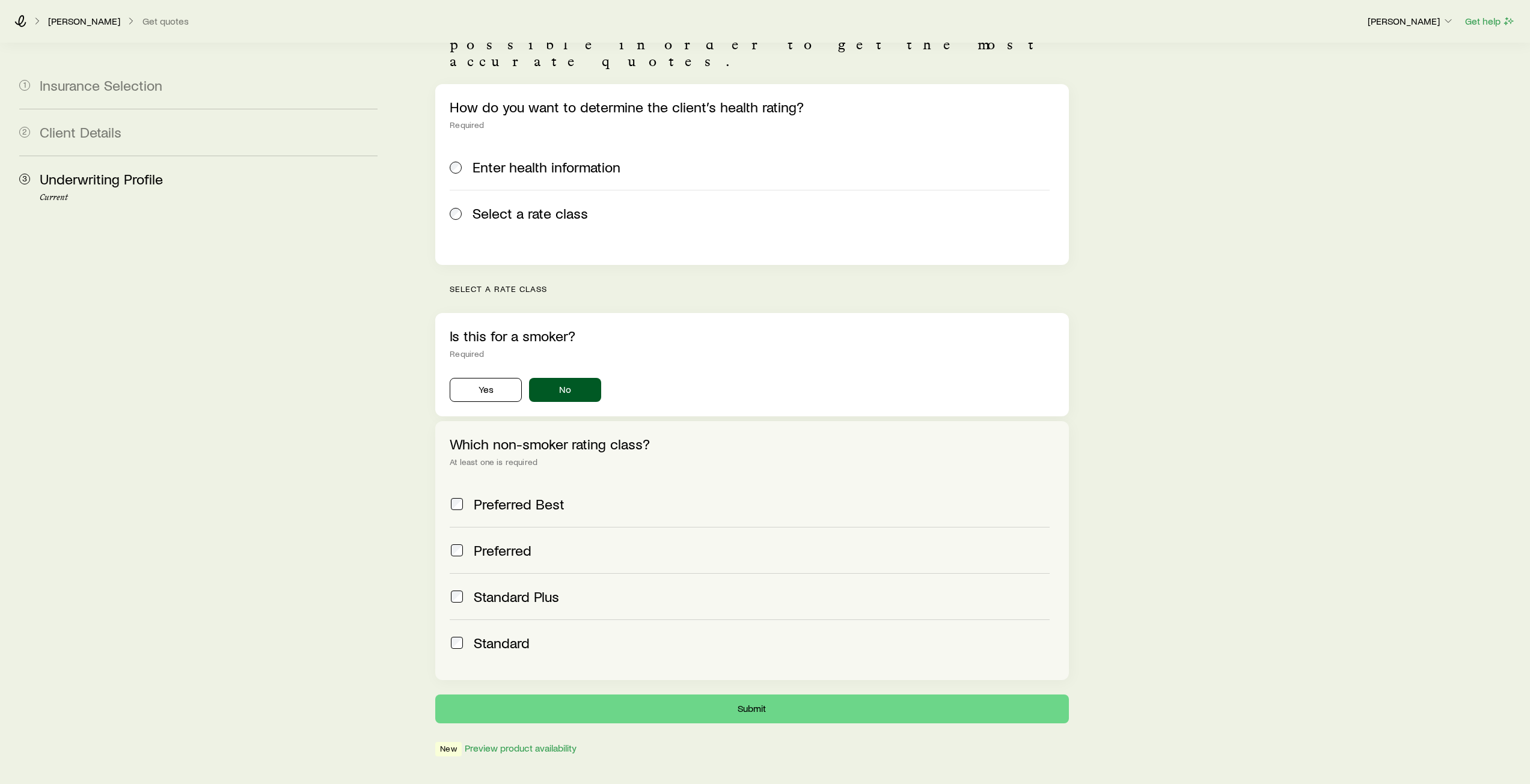
click at [512, 542] on span "Preferred" at bounding box center [503, 550] width 58 height 17
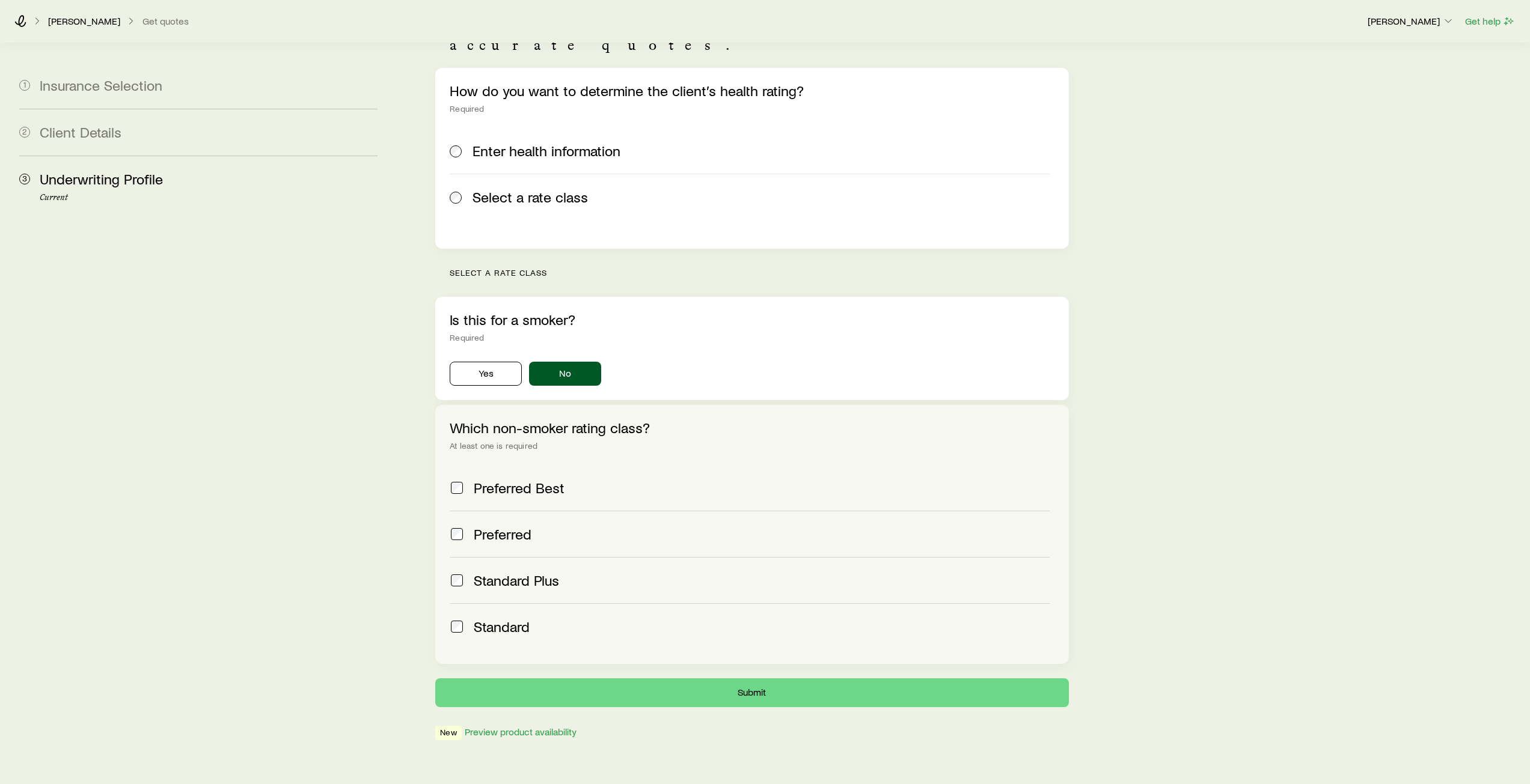
scroll to position [141, 0]
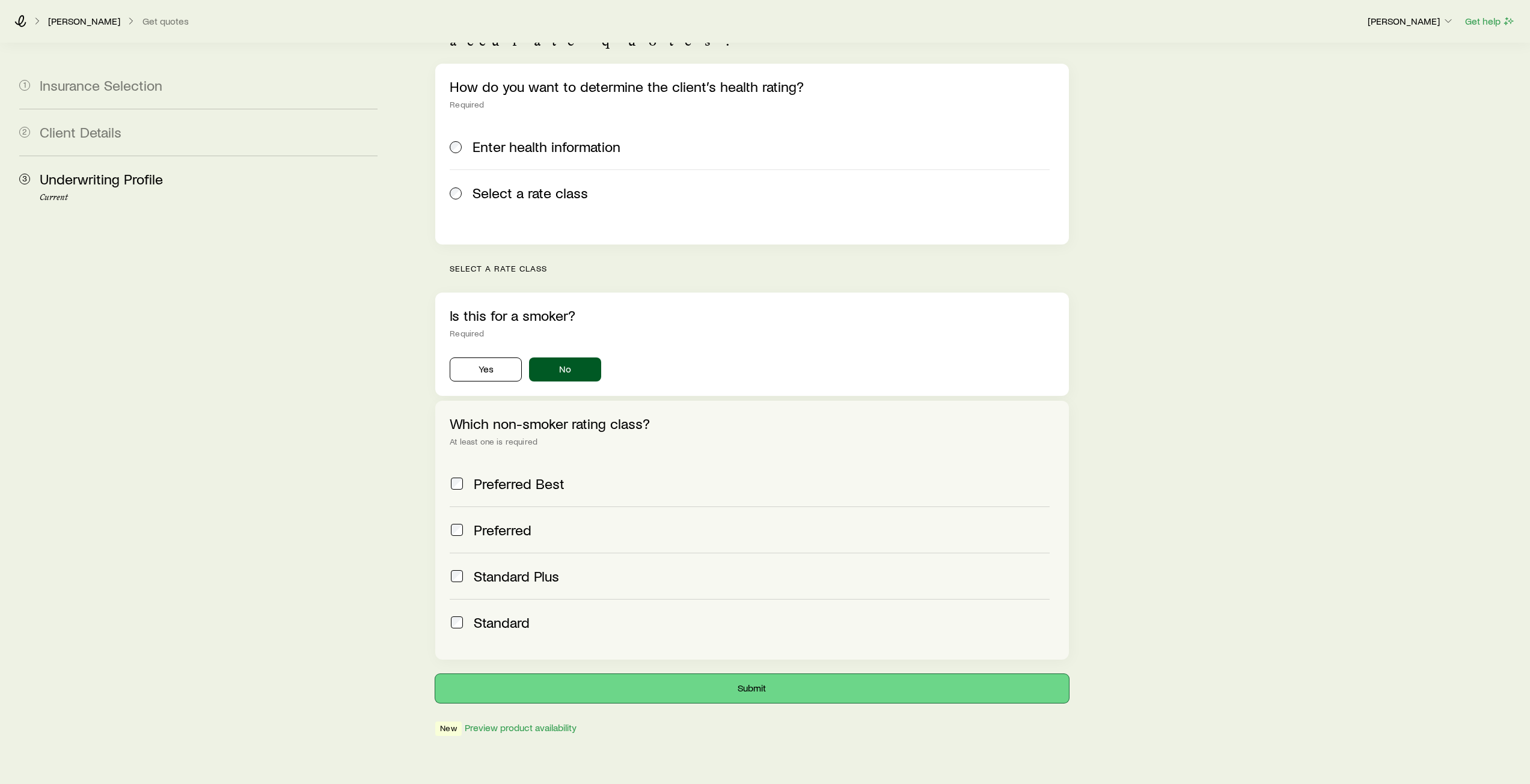
click at [758, 674] on button "Submit" at bounding box center [752, 688] width 633 height 29
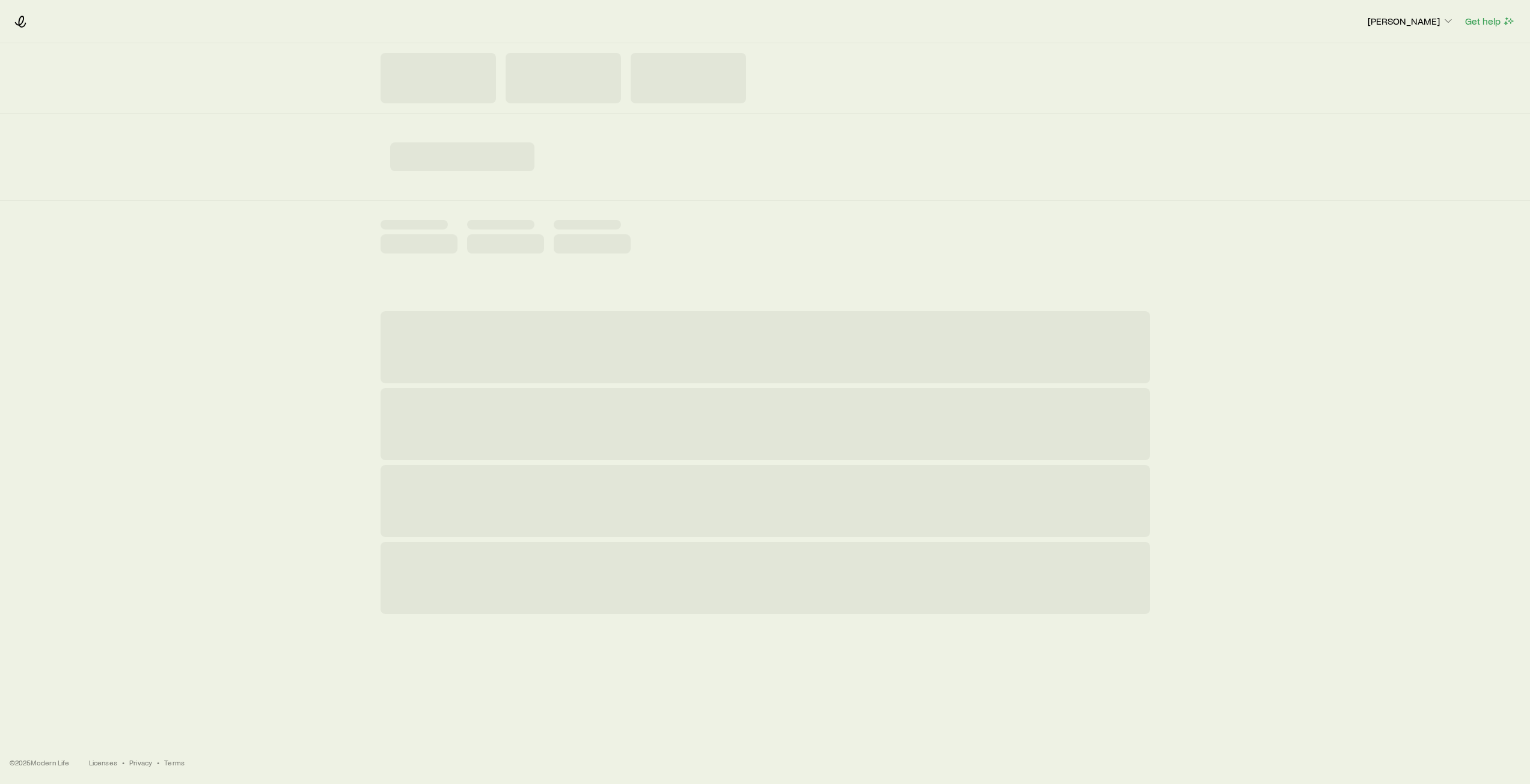
scroll to position [0, 0]
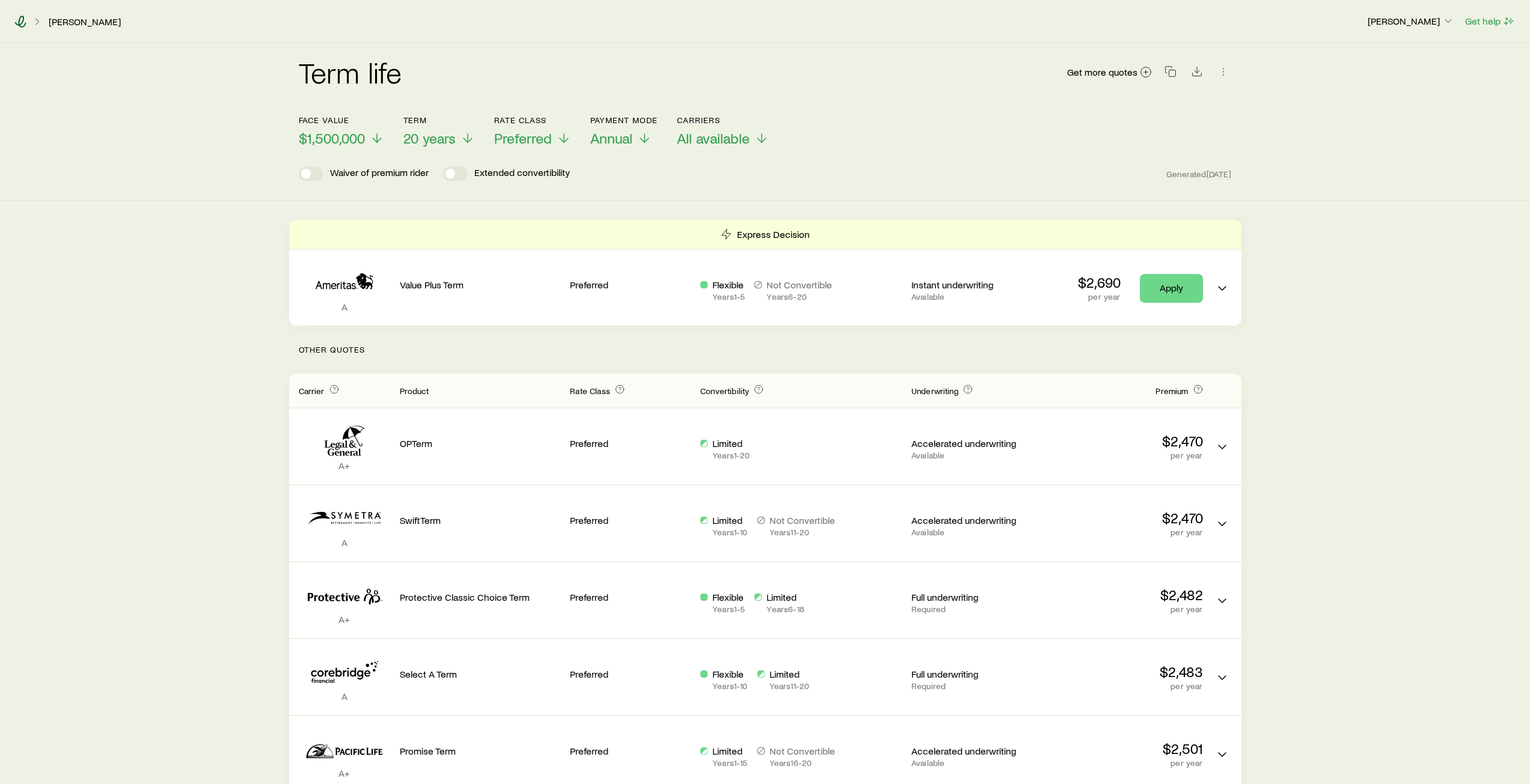
click at [14, 19] on icon at bounding box center [20, 22] width 12 height 12
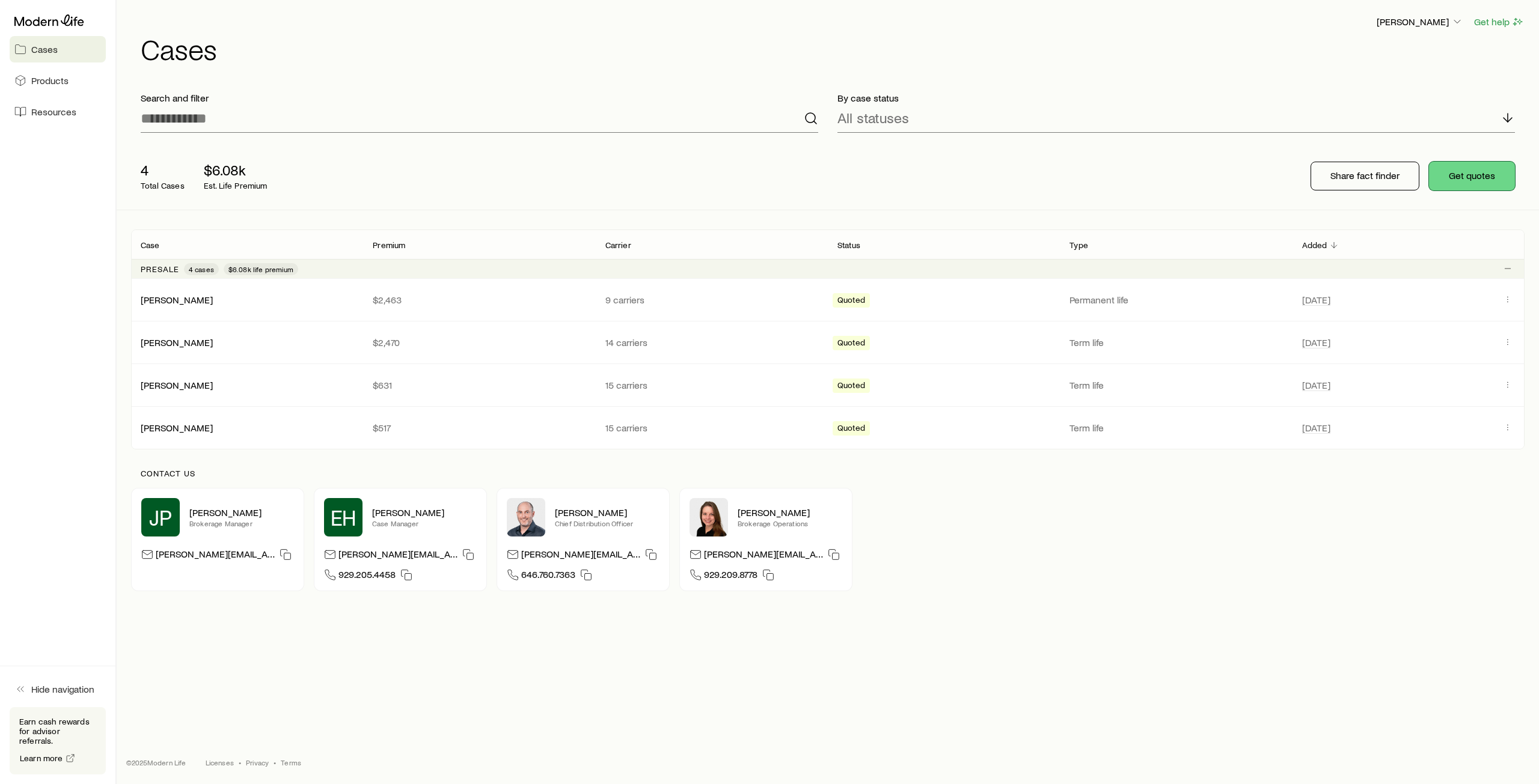
click at [1464, 188] on button "Get quotes" at bounding box center [1471, 176] width 86 height 29
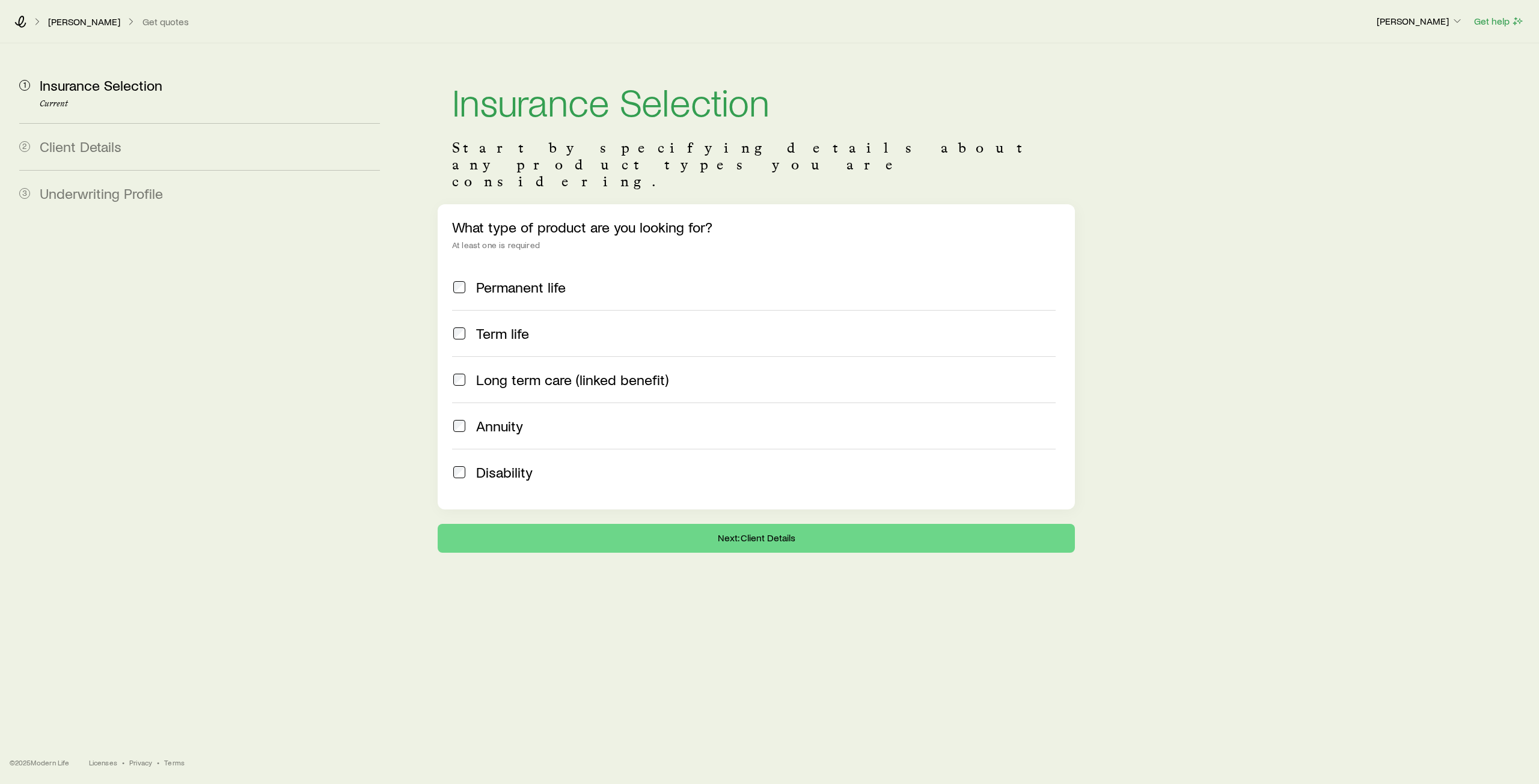
click at [524, 325] on span "Term life" at bounding box center [502, 333] width 53 height 17
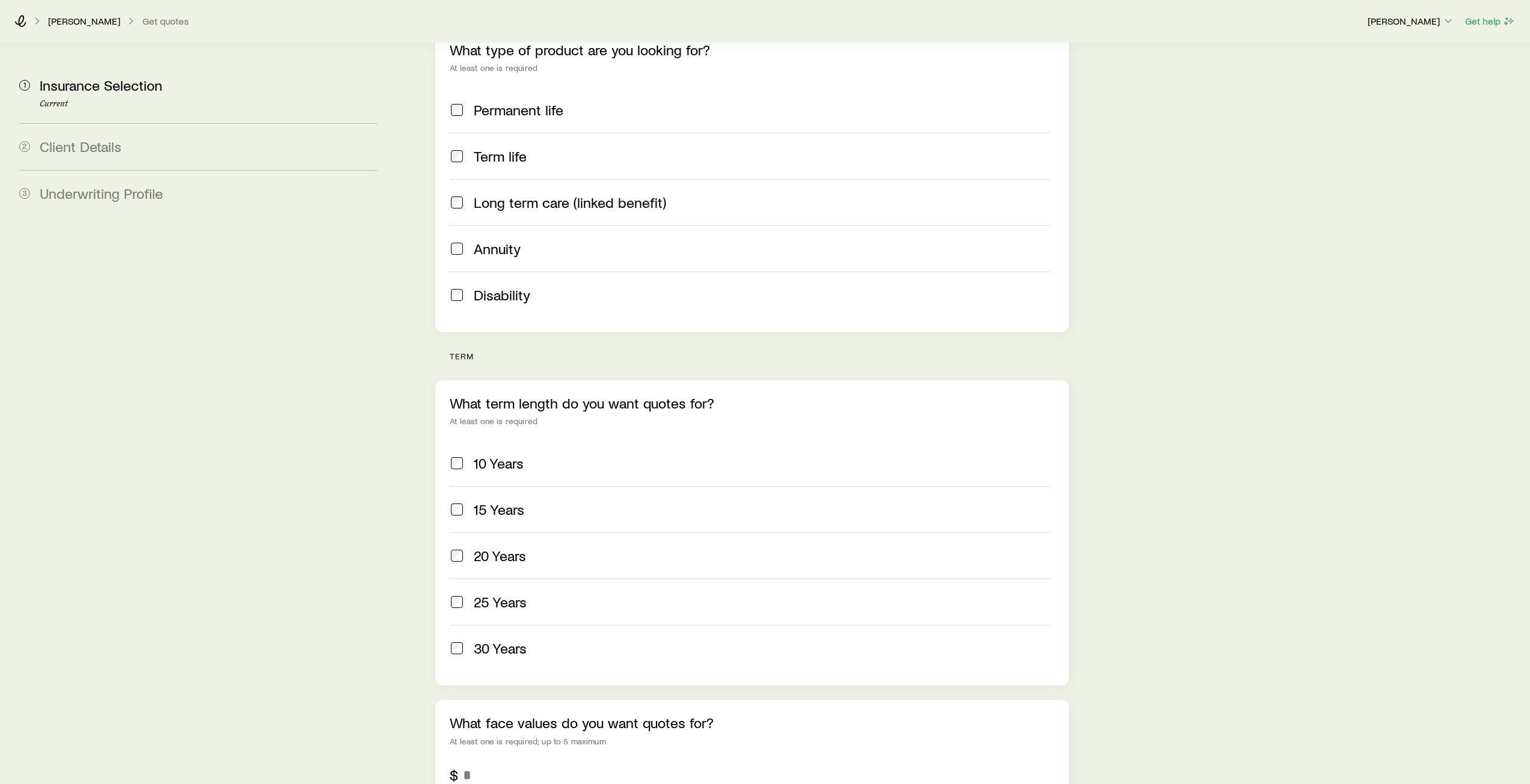
scroll to position [181, 0]
click at [551, 545] on div "20 Years" at bounding box center [762, 553] width 575 height 17
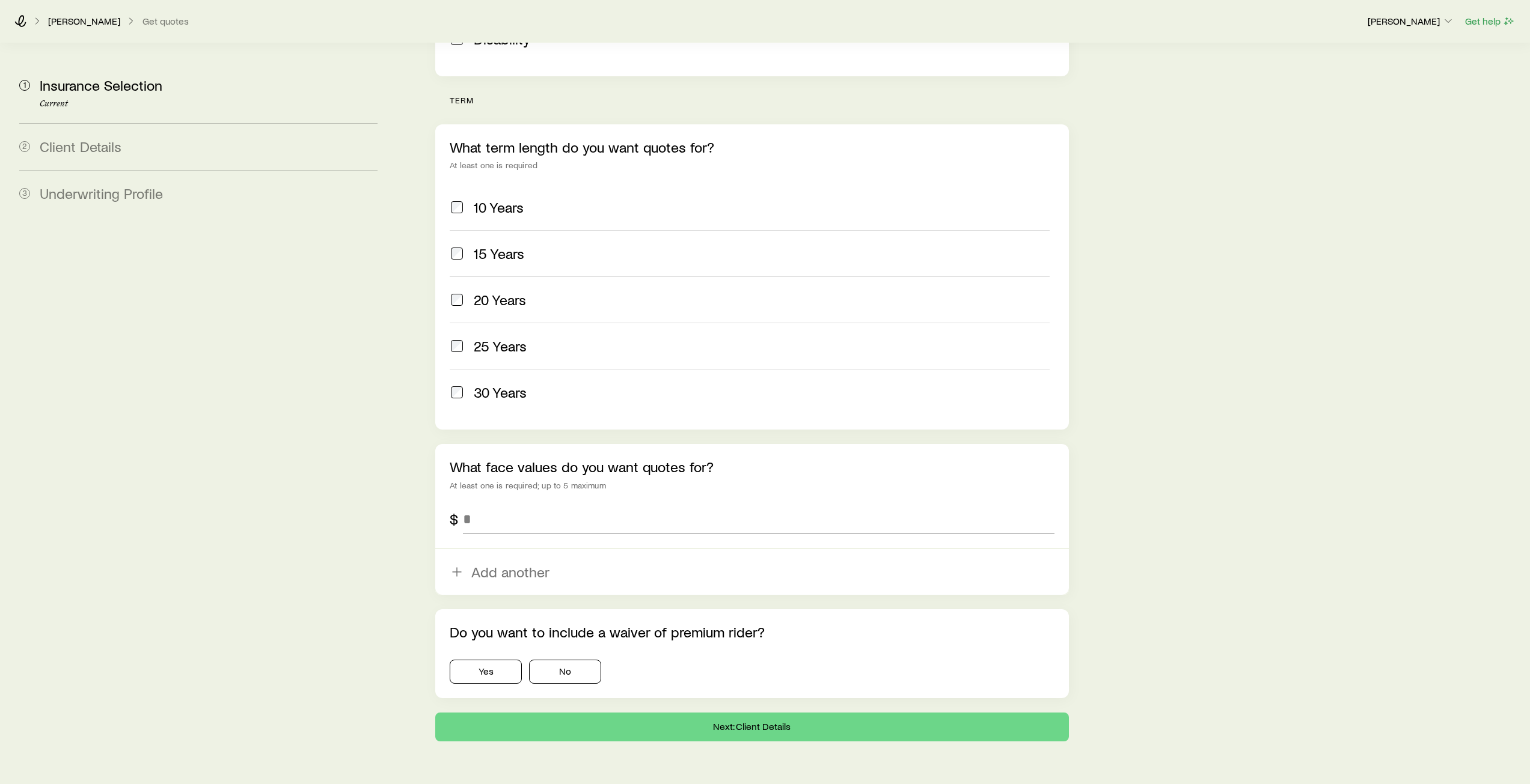
scroll to position [439, 0]
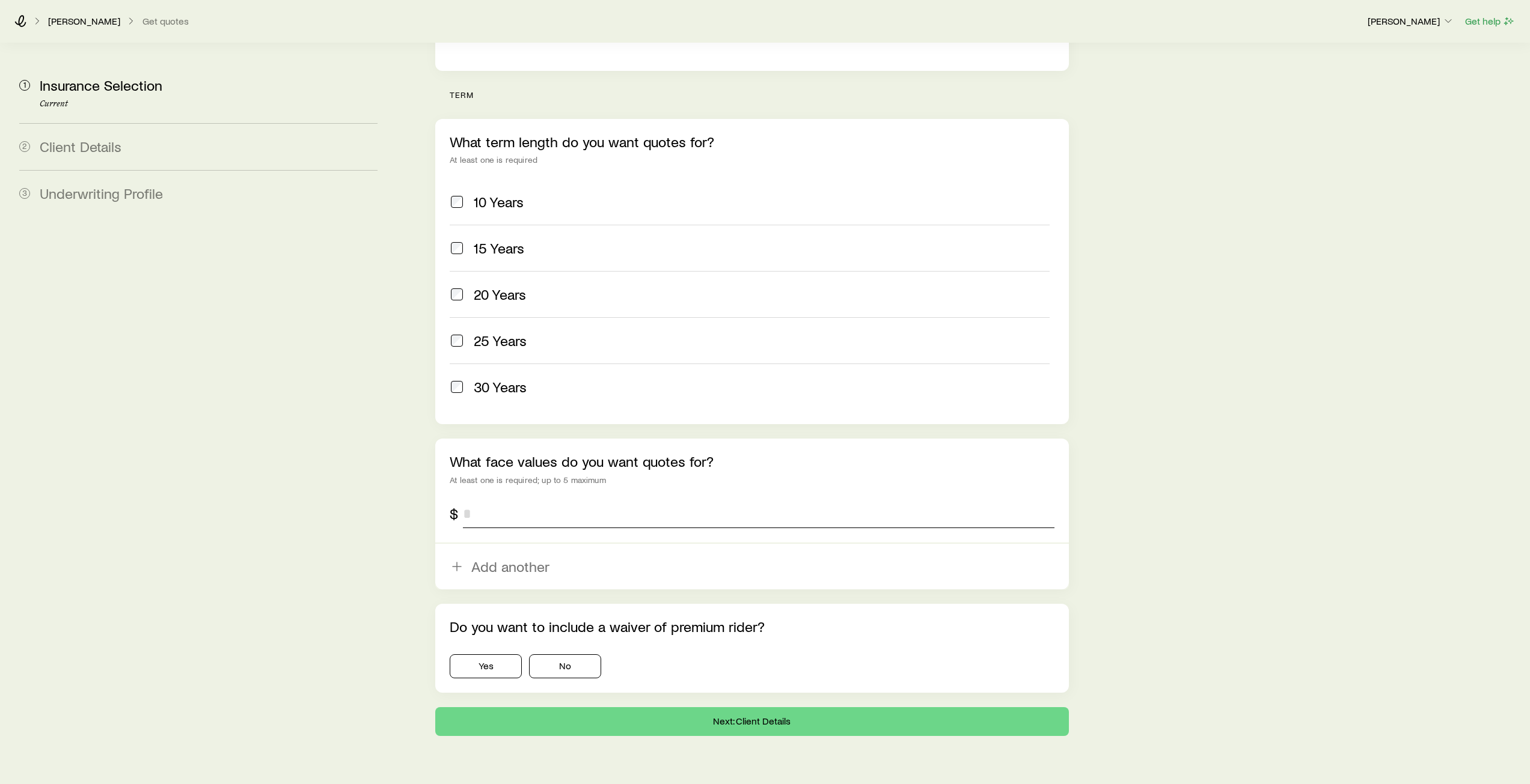
click at [576, 499] on input "tel" at bounding box center [759, 513] width 591 height 29
type input "*********"
click at [536, 654] on button "No" at bounding box center [565, 666] width 72 height 24
click at [720, 714] on div "[PERSON_NAME] Get quotes [PERSON_NAME] Get help 1 Insurance Selection Current 2…" at bounding box center [765, 189] width 1530 height 1256
click at [729, 707] on button "Next: Client Details" at bounding box center [752, 721] width 633 height 29
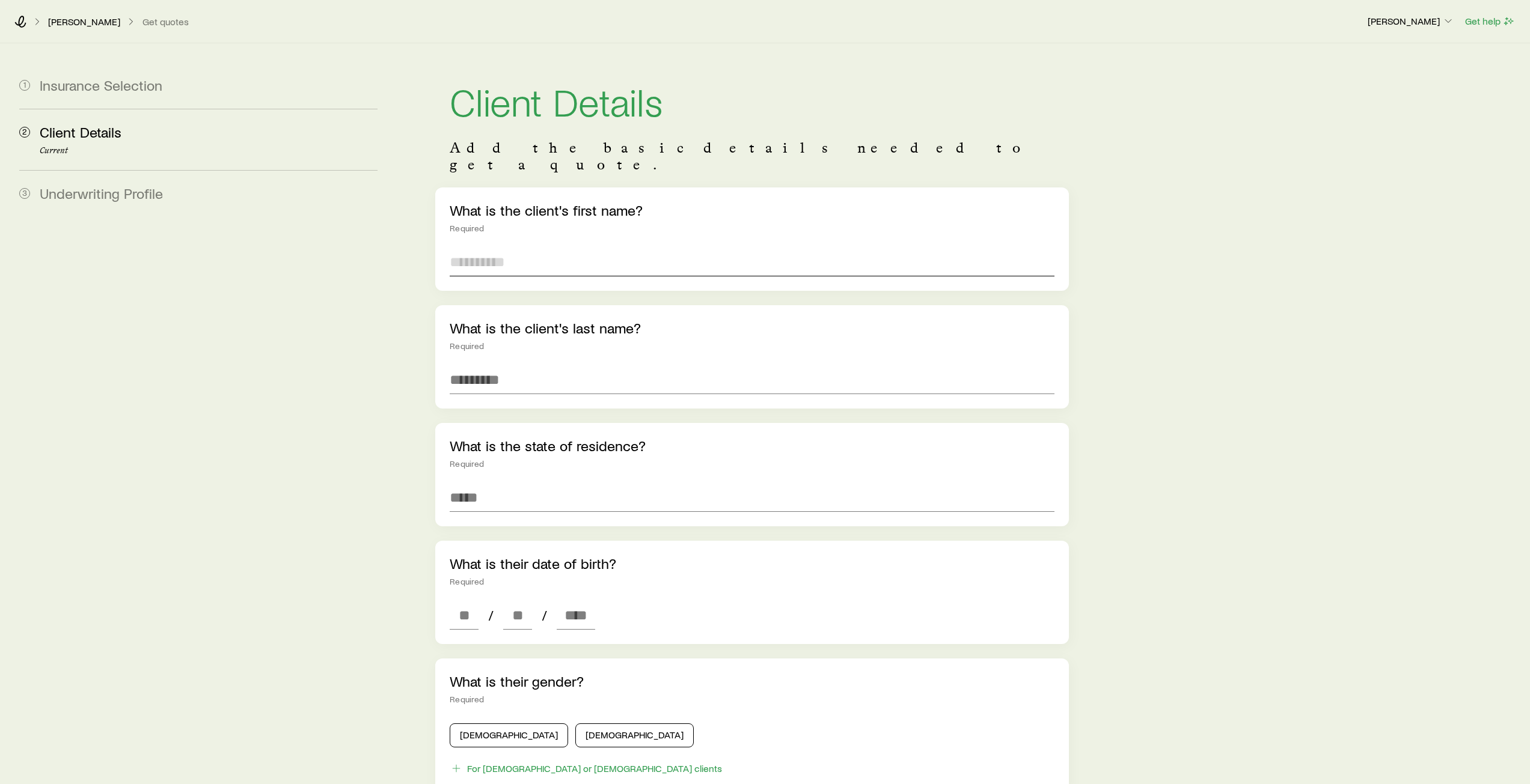
click at [601, 247] on input "text" at bounding box center [751, 261] width 604 height 29
type input "*"
type input "*******"
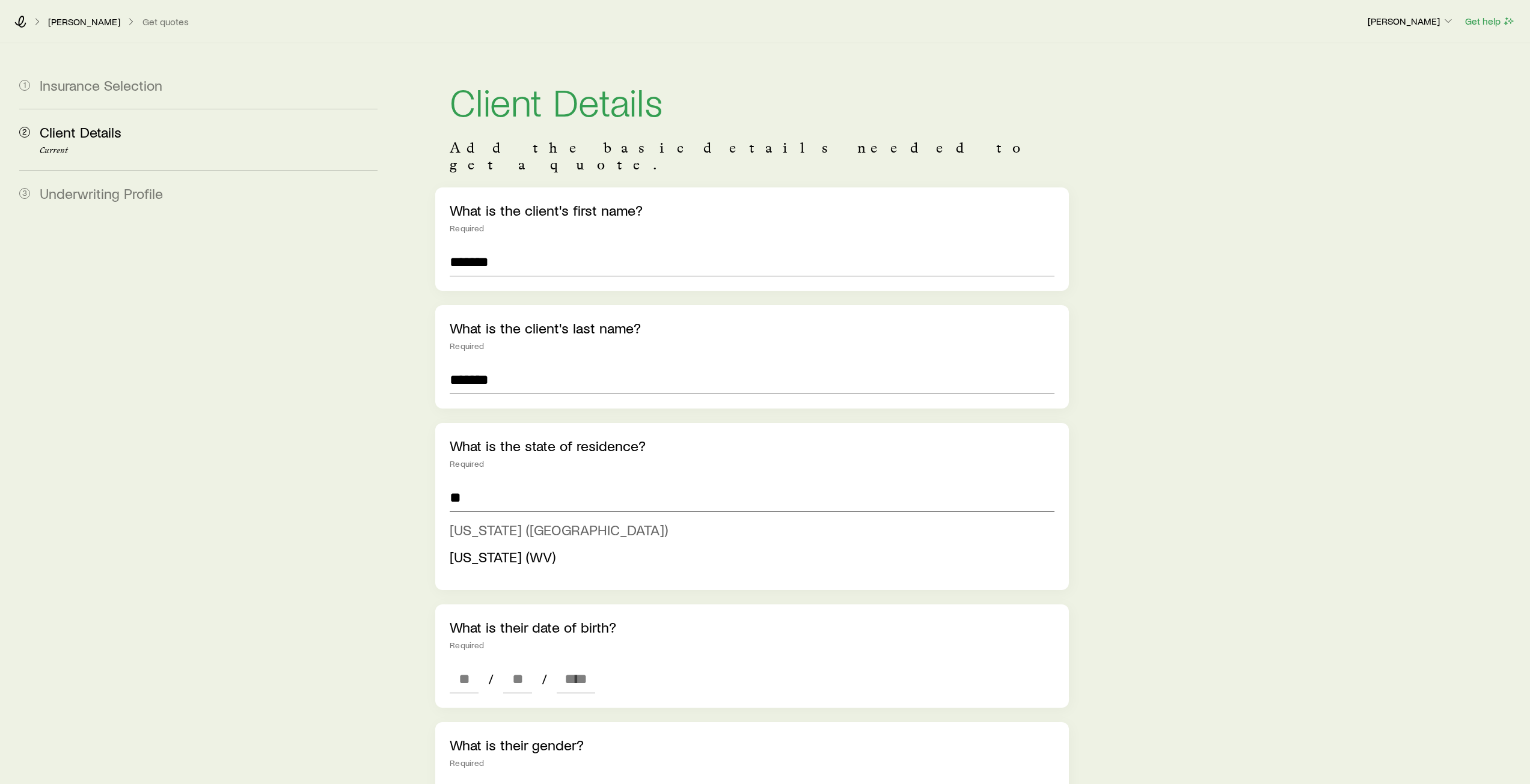
click at [498, 522] on li "[US_STATE] ([GEOGRAPHIC_DATA])" at bounding box center [748, 530] width 597 height 27
type input "**********"
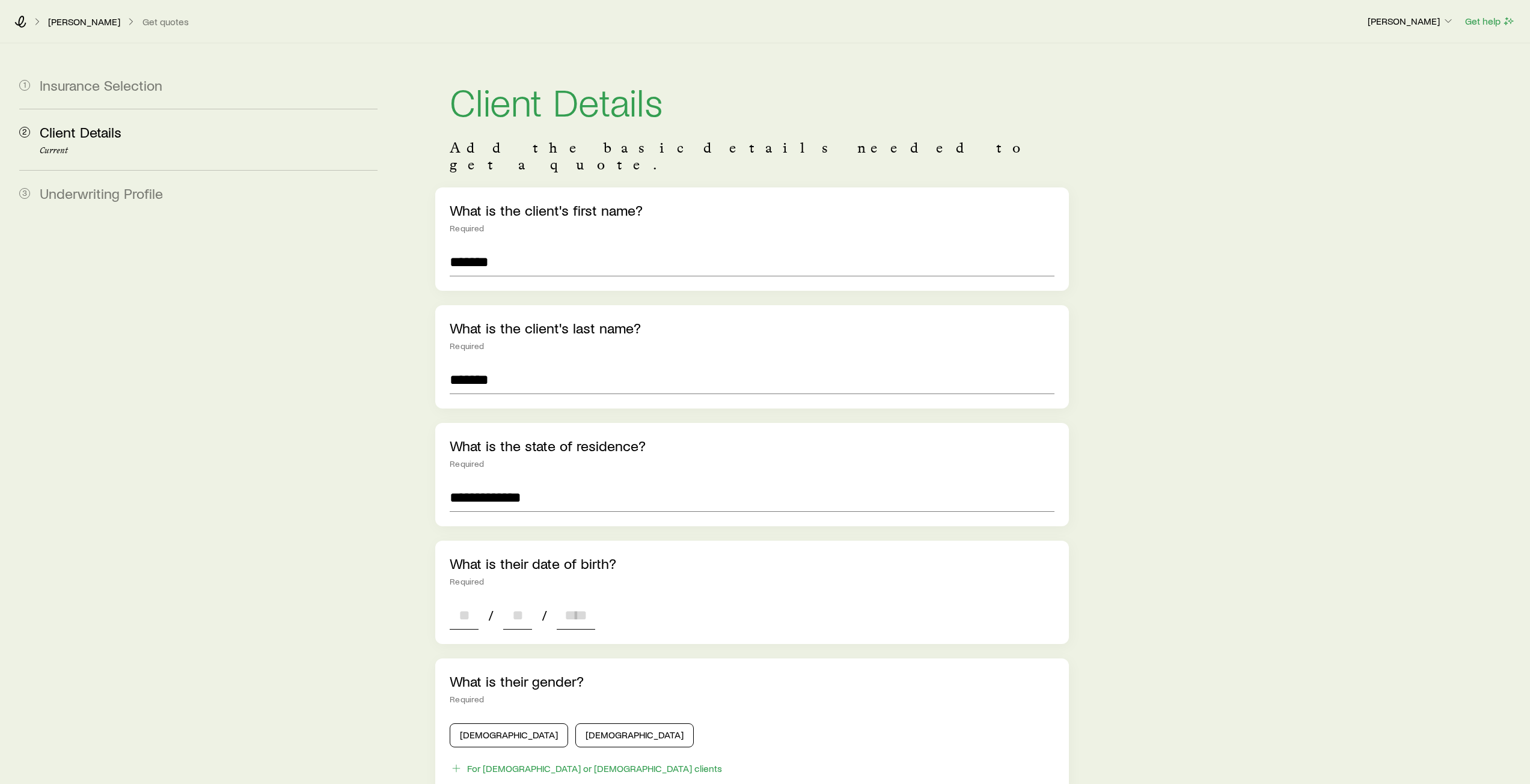
click at [471, 607] on input at bounding box center [463, 614] width 29 height 29
type input "*"
type input "**"
type input "****"
click at [418, 633] on div "**********" at bounding box center [960, 619] width 1119 height 1153
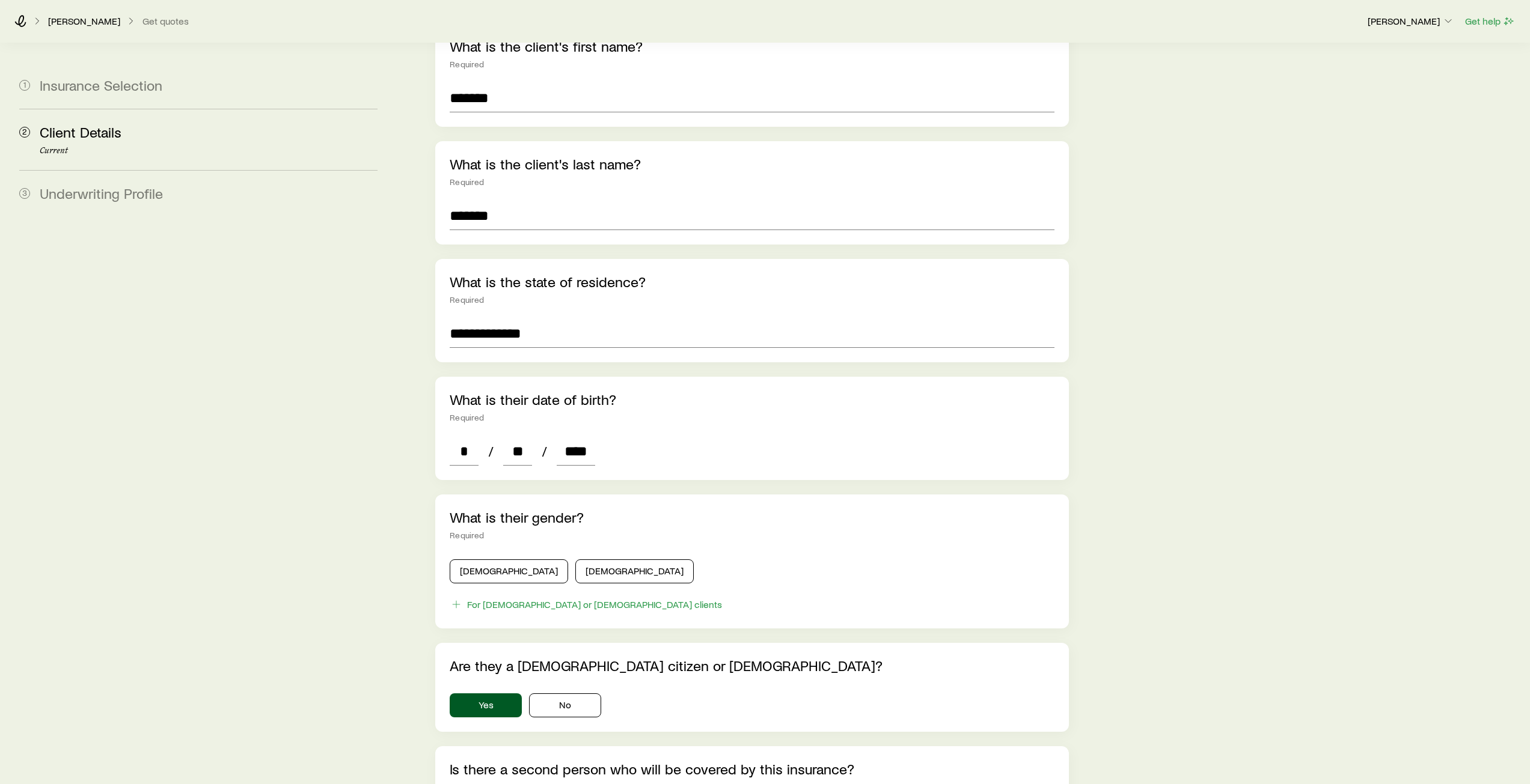
scroll to position [181, 0]
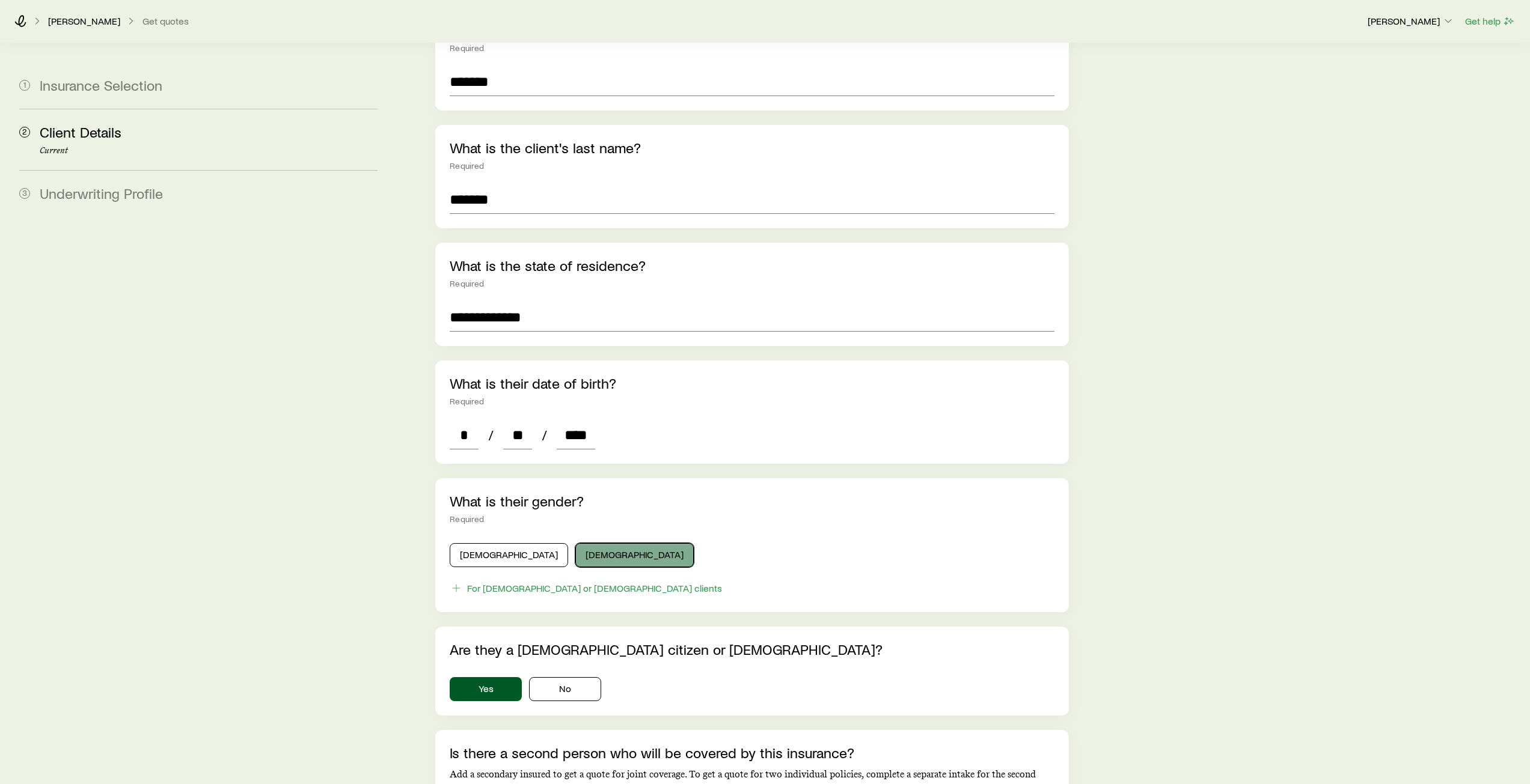
click at [575, 543] on button "[DEMOGRAPHIC_DATA]" at bounding box center [634, 555] width 119 height 24
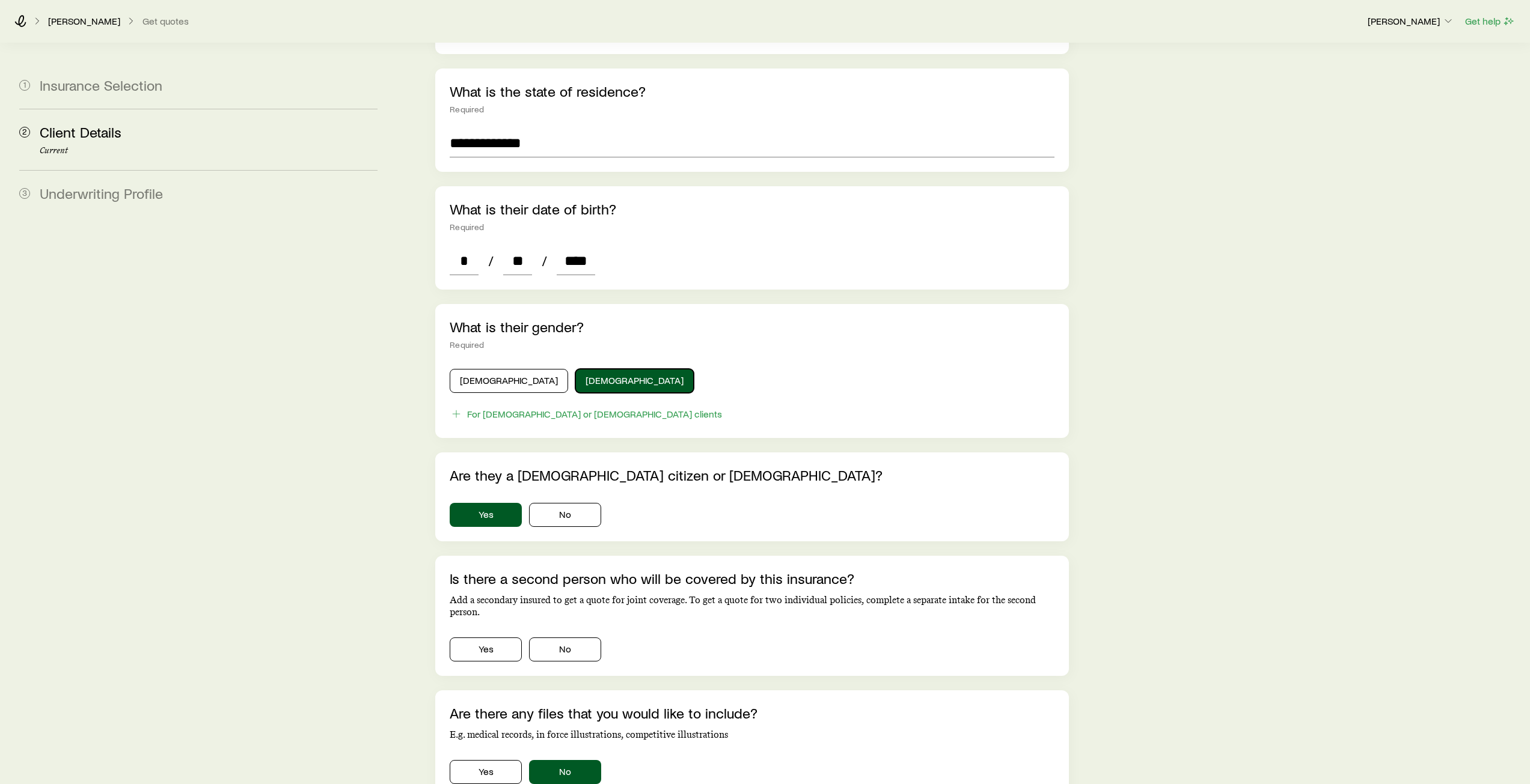
scroll to position [421, 0]
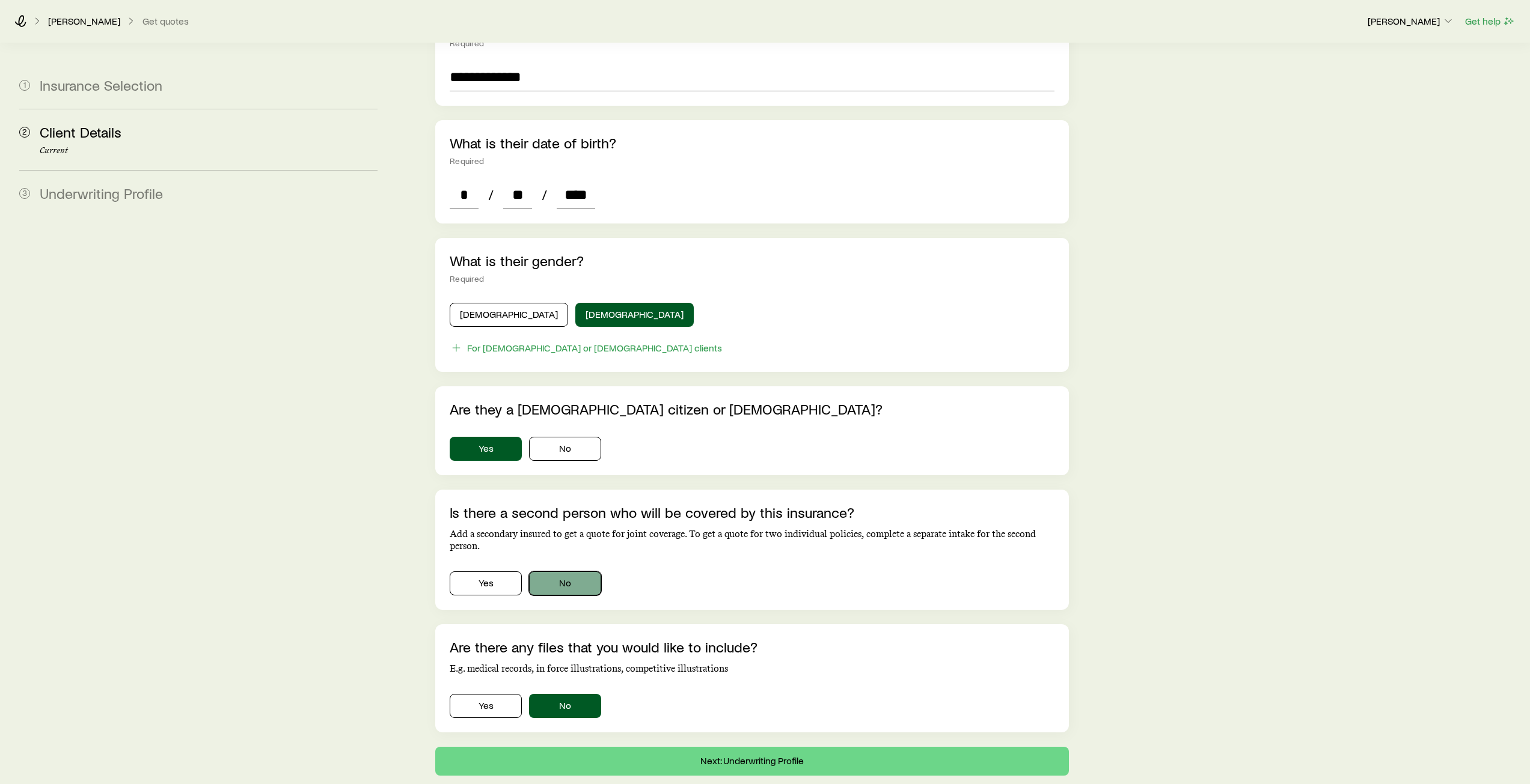
click at [567, 572] on button "No" at bounding box center [565, 584] width 72 height 24
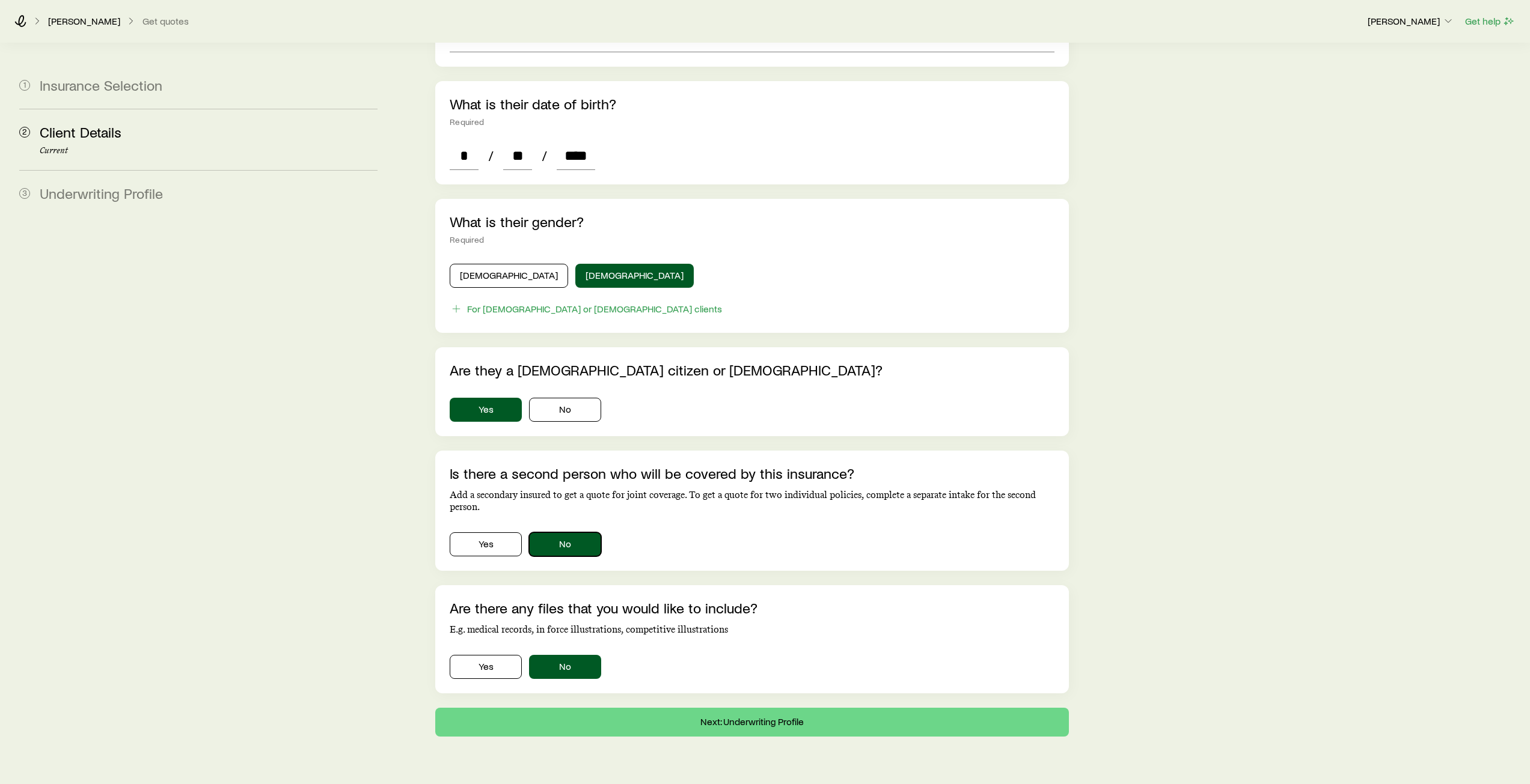
scroll to position [477, 0]
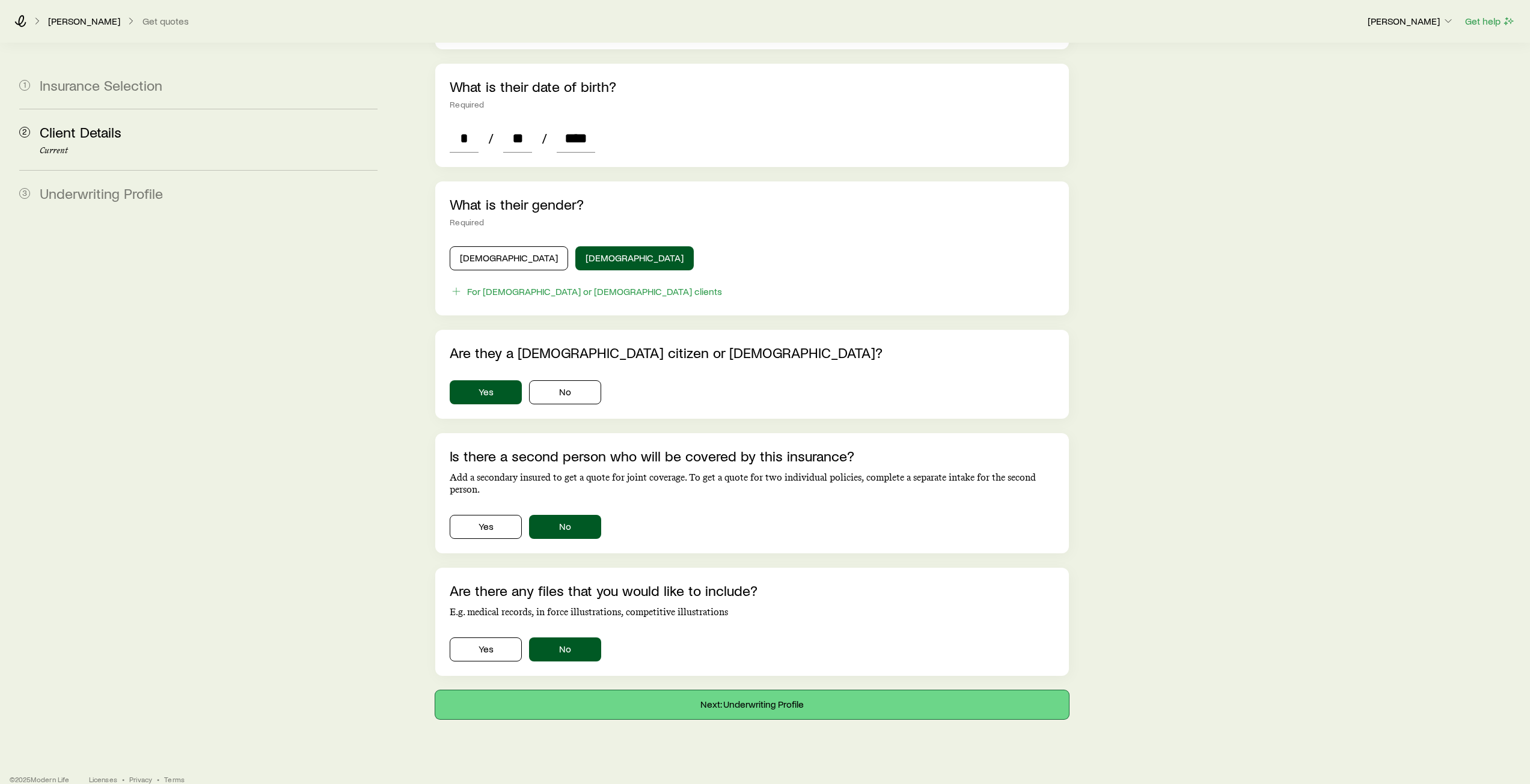
click at [753, 690] on button "Next: Underwriting Profile" at bounding box center [752, 704] width 633 height 29
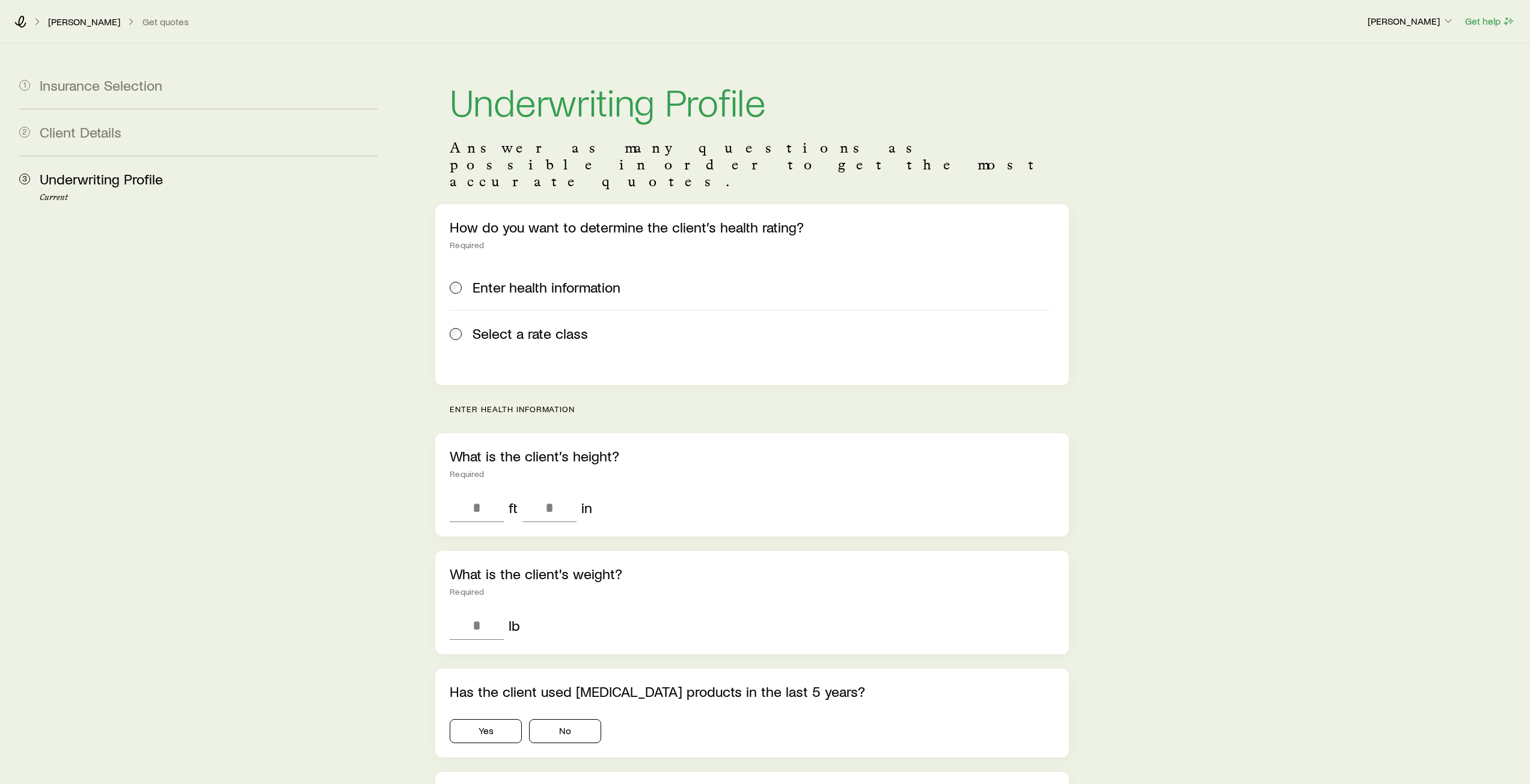
click at [518, 310] on label "Select a rate class" at bounding box center [749, 333] width 599 height 46
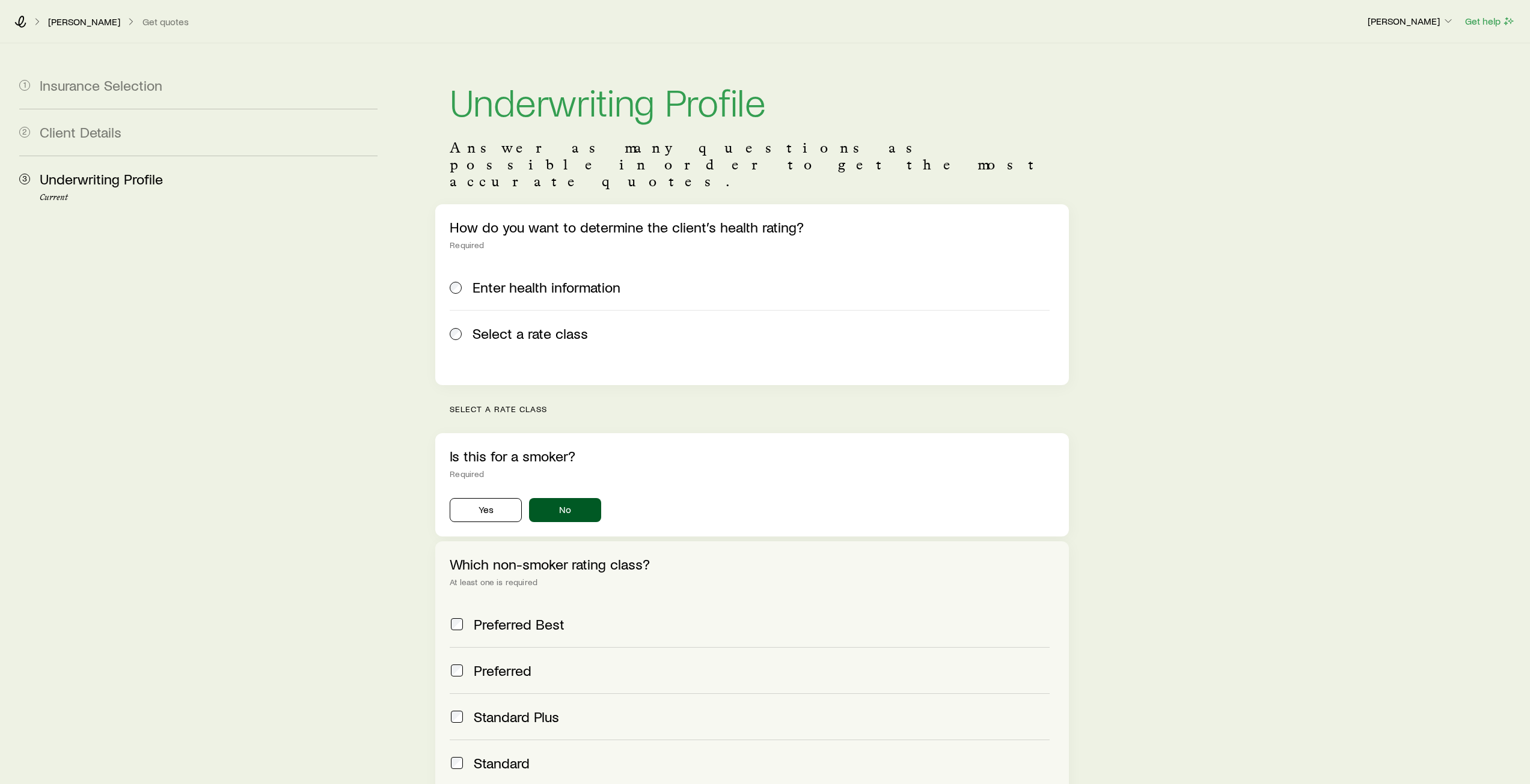
click at [507, 662] on span "Preferred" at bounding box center [503, 670] width 58 height 17
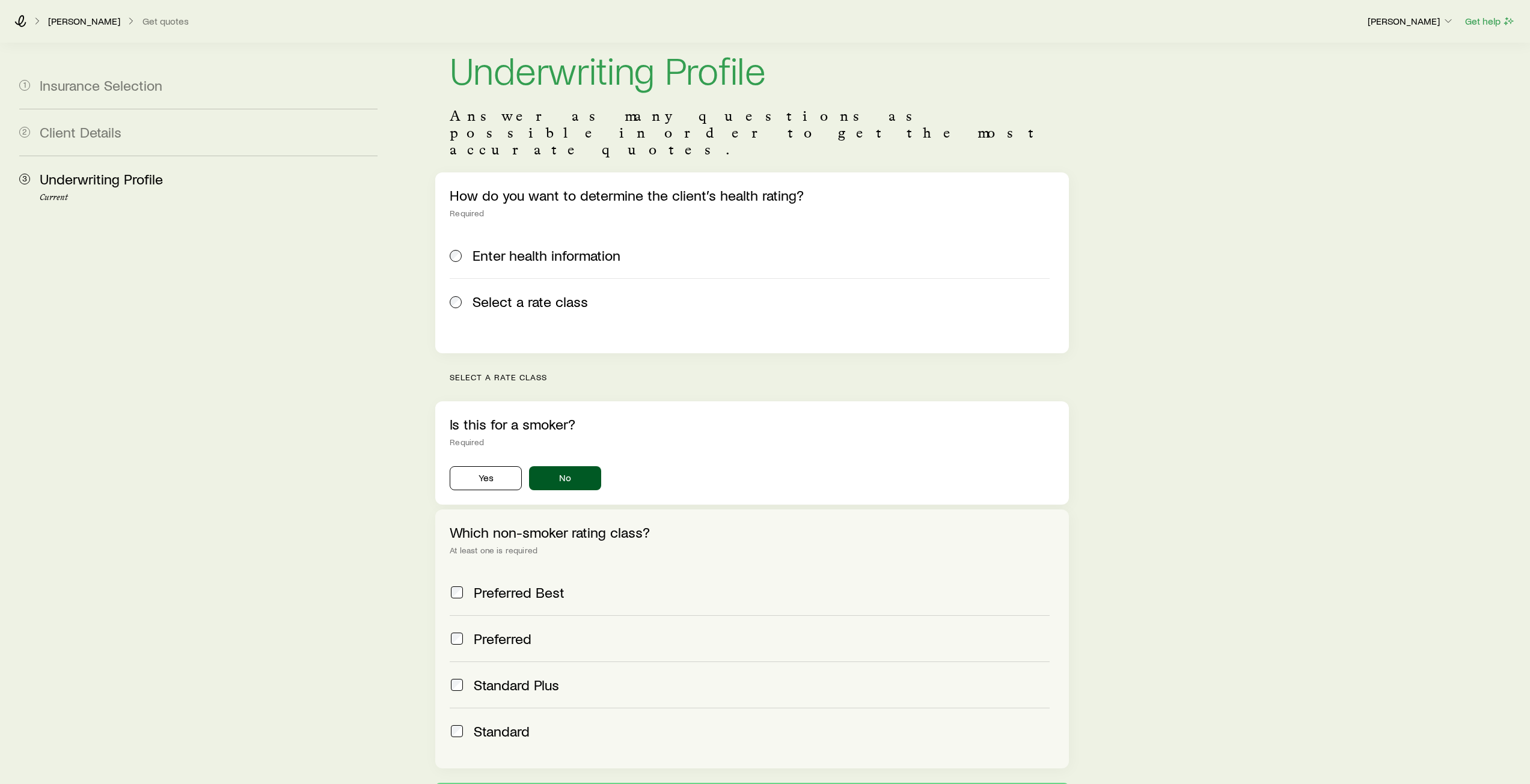
scroll to position [141, 0]
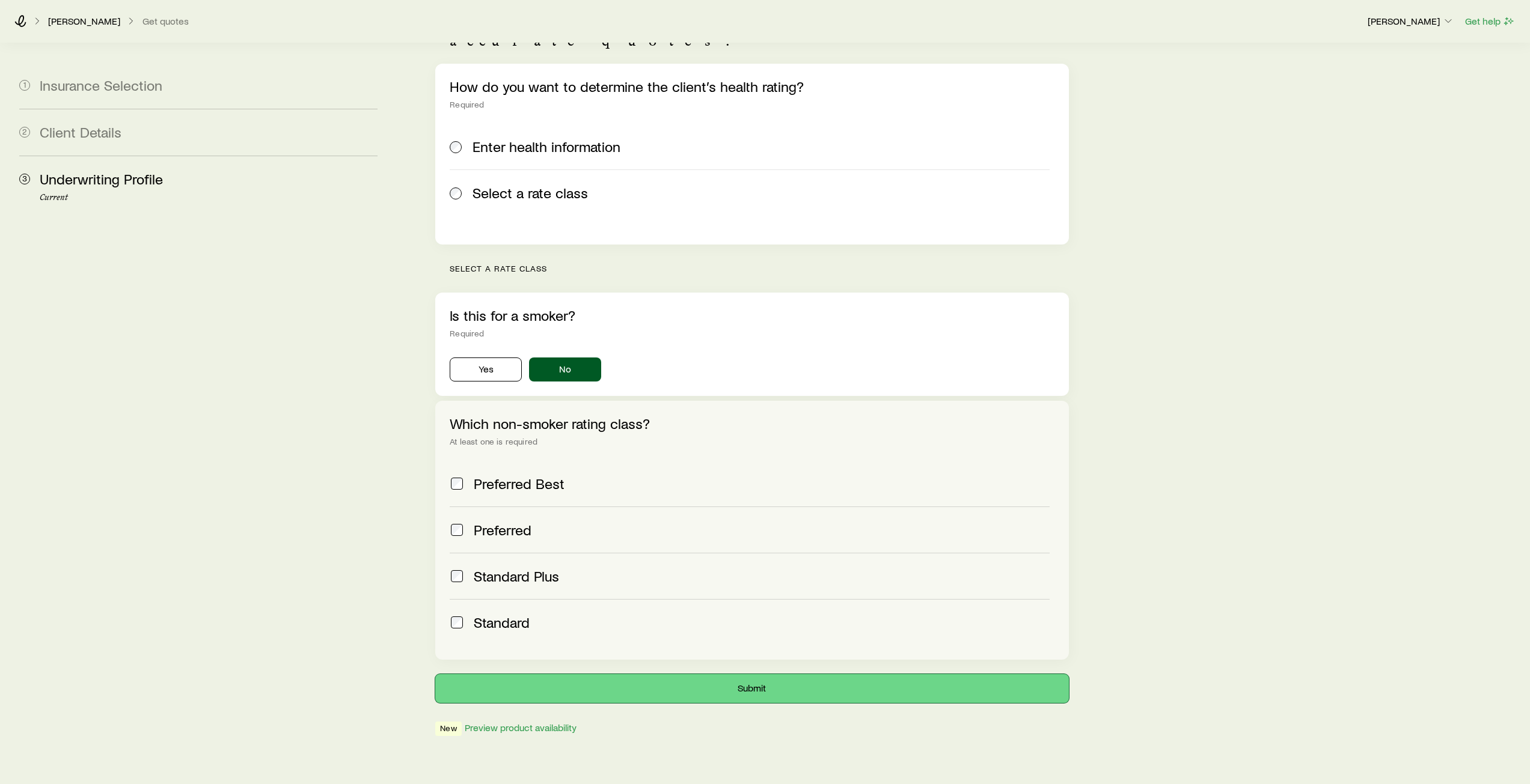
click at [706, 674] on button "Submit" at bounding box center [752, 688] width 633 height 29
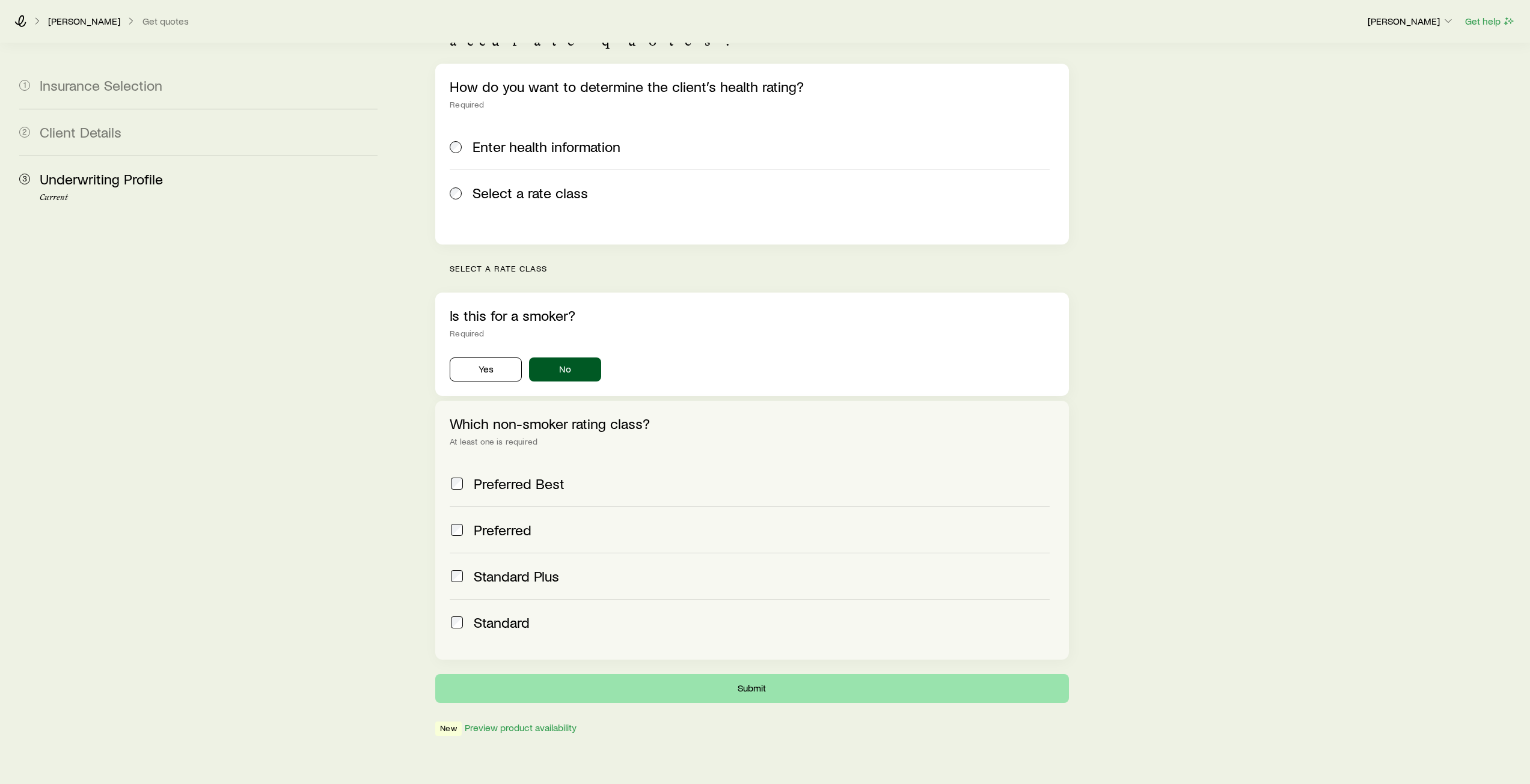
scroll to position [0, 0]
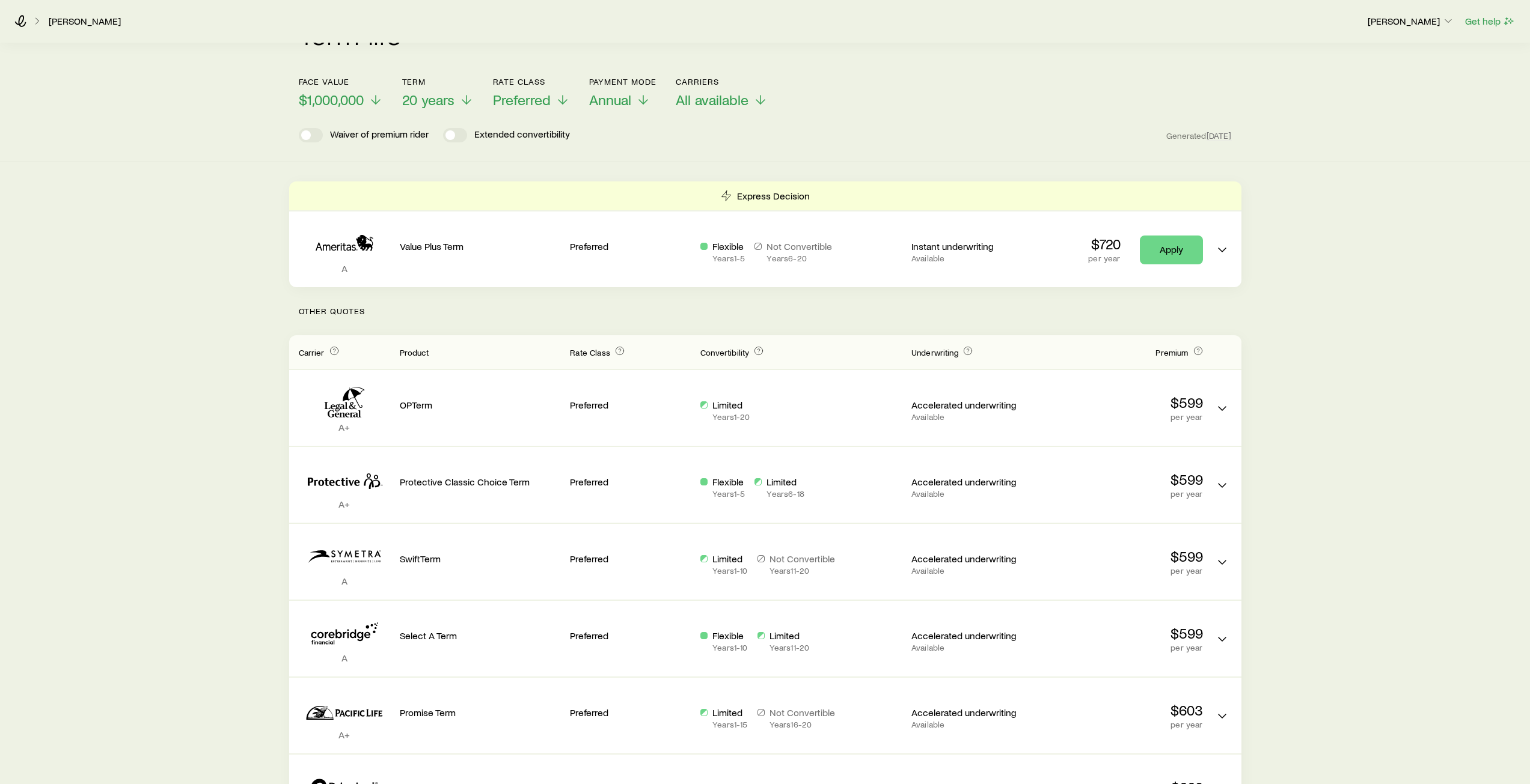
scroll to position [60, 0]
